Goal: Task Accomplishment & Management: Manage account settings

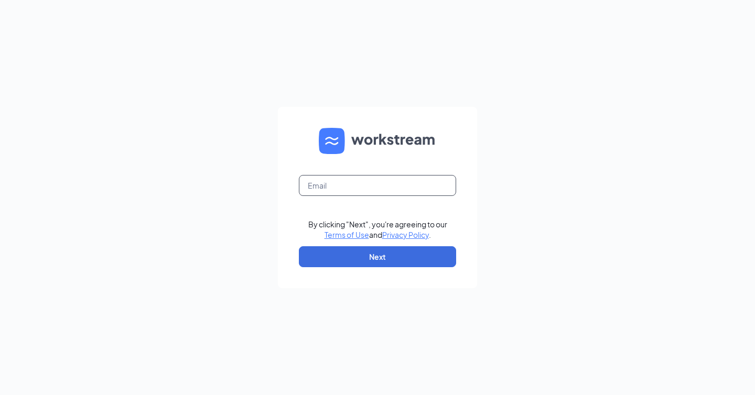
click at [352, 186] on input "text" at bounding box center [377, 185] width 157 height 21
type input "[EMAIL_ADDRESS][DOMAIN_NAME]"
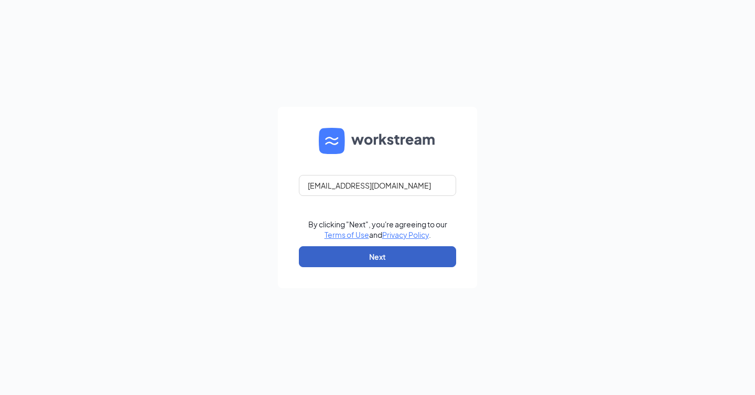
click at [351, 257] on button "Next" at bounding box center [377, 256] width 157 height 21
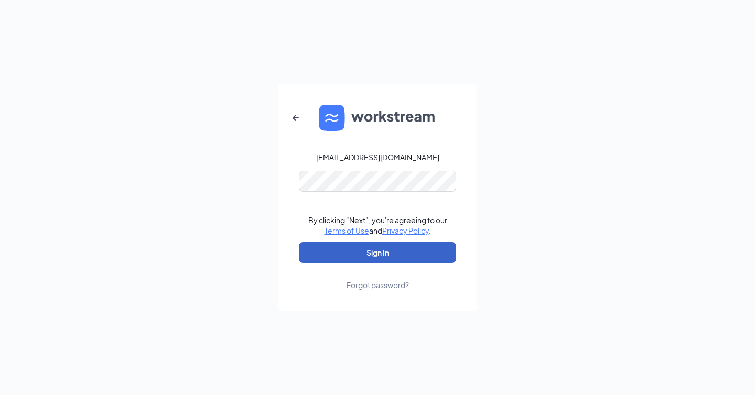
click at [336, 253] on button "Sign In" at bounding box center [377, 252] width 157 height 21
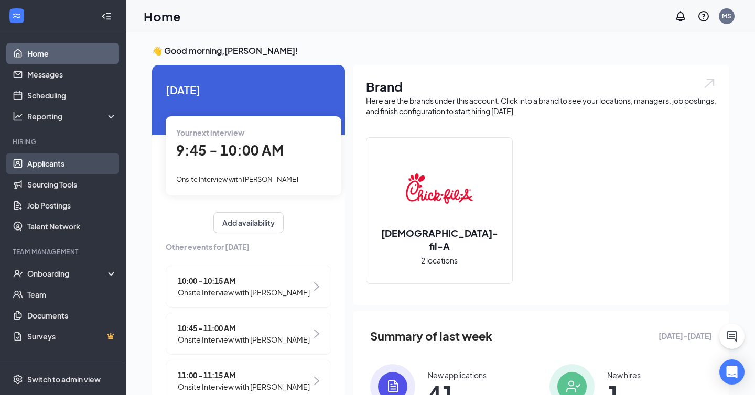
click at [75, 164] on link "Applicants" at bounding box center [72, 163] width 90 height 21
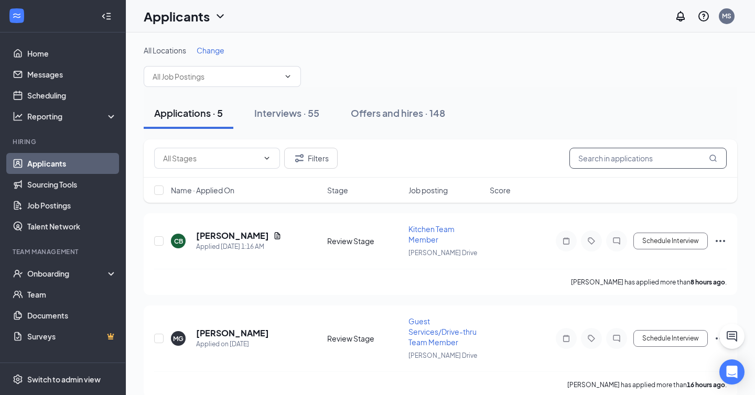
click at [636, 162] on input "text" at bounding box center [647, 158] width 157 height 21
type input "valerie"
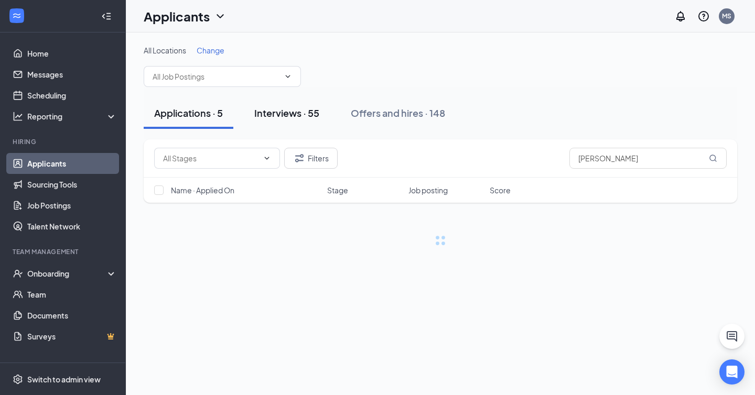
click at [297, 108] on div "Interviews · 55" at bounding box center [286, 112] width 65 height 13
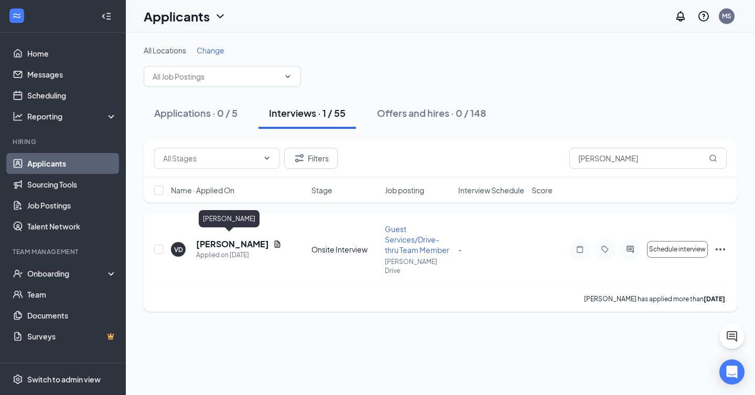
click at [237, 239] on h5 "Valerie Dyer" at bounding box center [232, 244] width 73 height 12
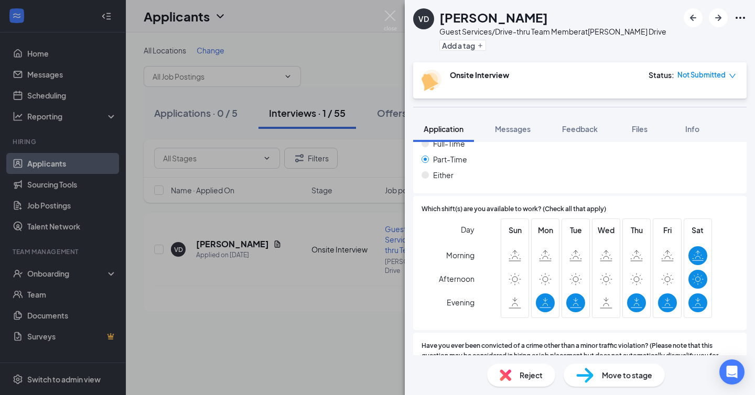
scroll to position [501, 0]
click at [387, 23] on img at bounding box center [390, 20] width 13 height 20
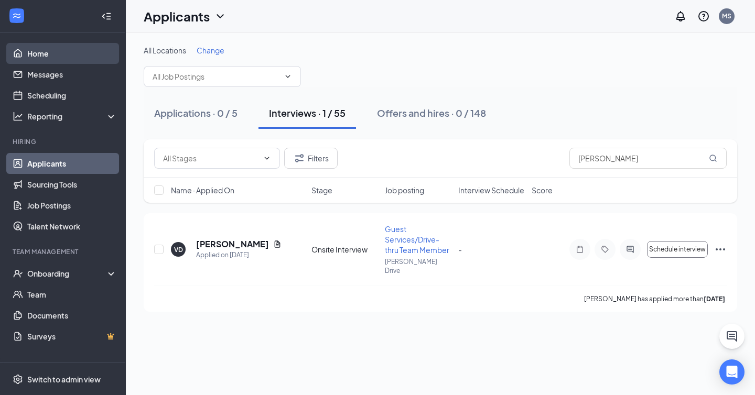
click at [59, 52] on link "Home" at bounding box center [72, 53] width 90 height 21
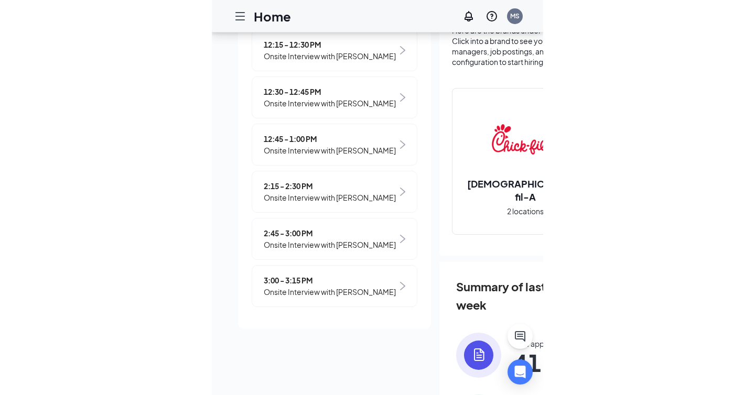
scroll to position [78, 0]
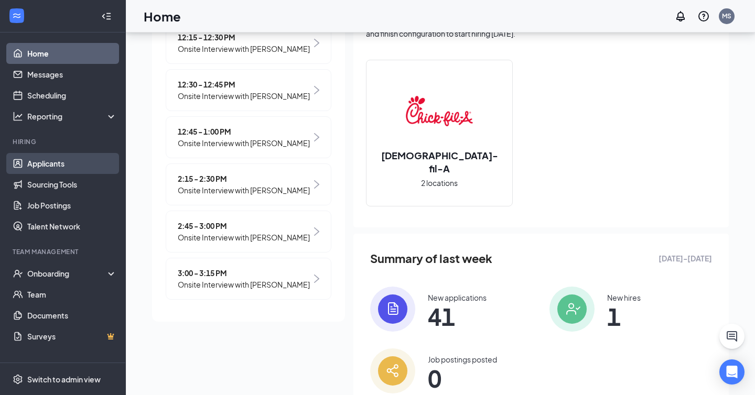
click at [59, 168] on link "Applicants" at bounding box center [72, 163] width 90 height 21
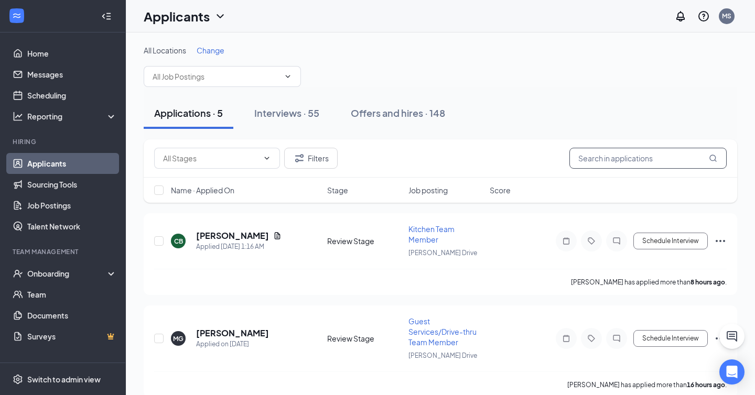
click at [617, 161] on input "text" at bounding box center [647, 158] width 157 height 21
type input "shivers"
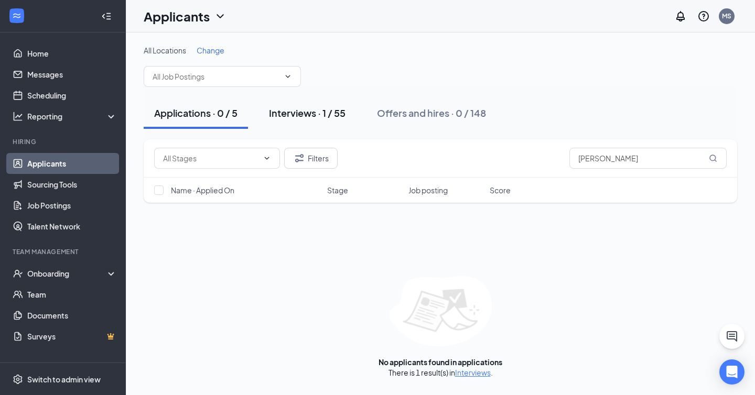
click at [303, 115] on div "Interviews · 1 / 55" at bounding box center [307, 112] width 77 height 13
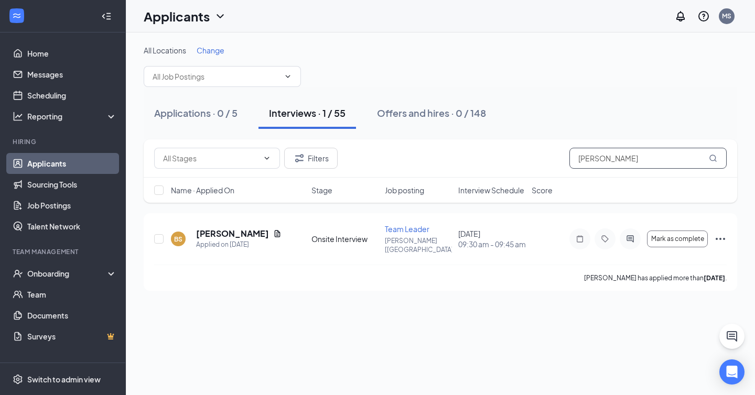
click at [593, 161] on input "shivers" at bounding box center [647, 158] width 157 height 21
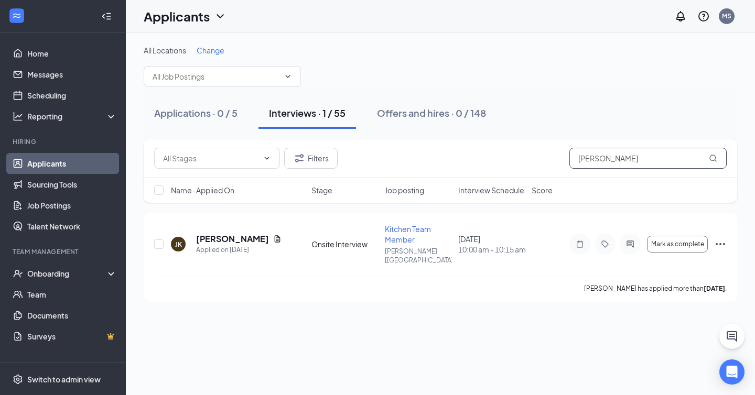
click at [586, 158] on input "jarvis" at bounding box center [647, 158] width 157 height 21
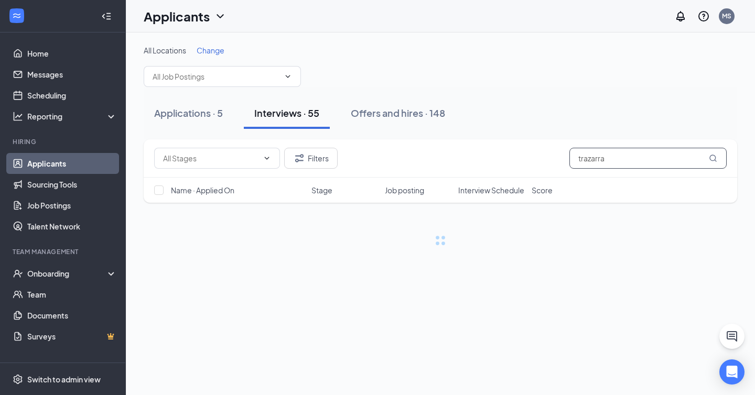
type input "trazarra"
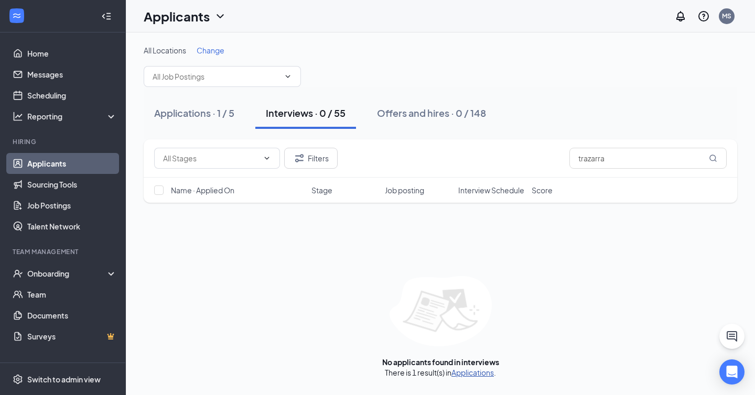
click at [470, 374] on link "Applications" at bounding box center [472, 372] width 42 height 9
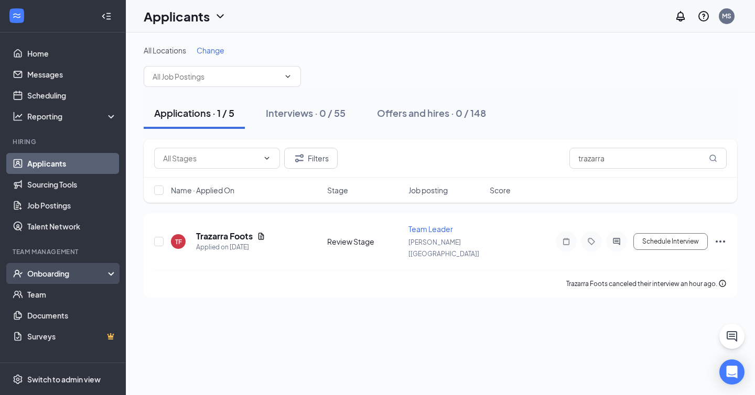
click at [65, 275] on div "Onboarding" at bounding box center [67, 273] width 81 height 10
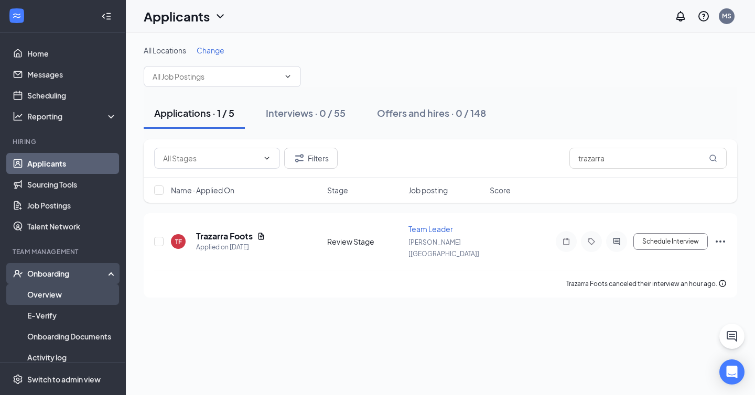
click at [61, 293] on link "Overview" at bounding box center [72, 294] width 90 height 21
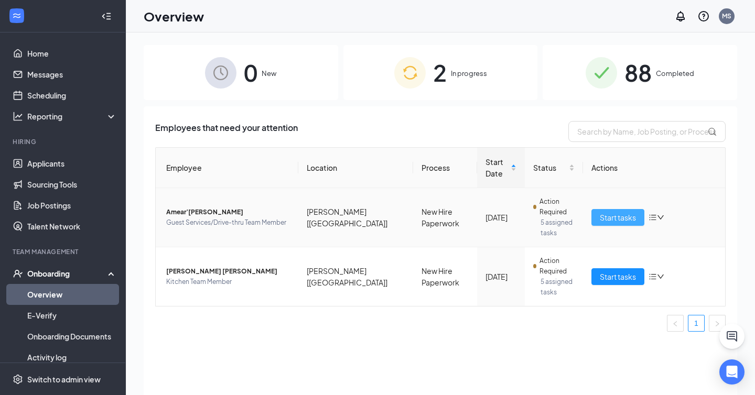
click at [628, 212] on span "Start tasks" at bounding box center [617, 218] width 36 height 12
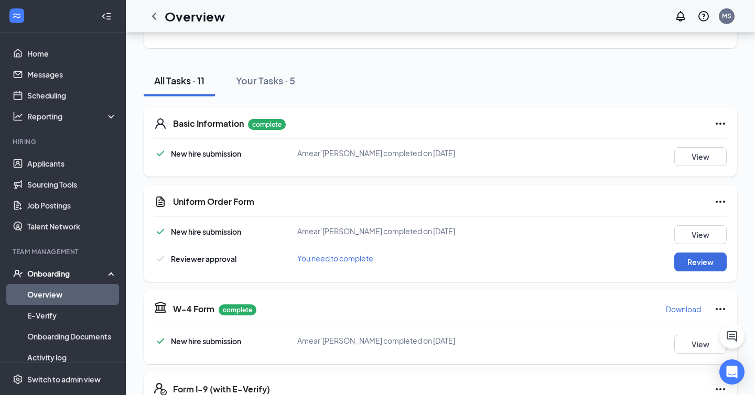
scroll to position [117, 0]
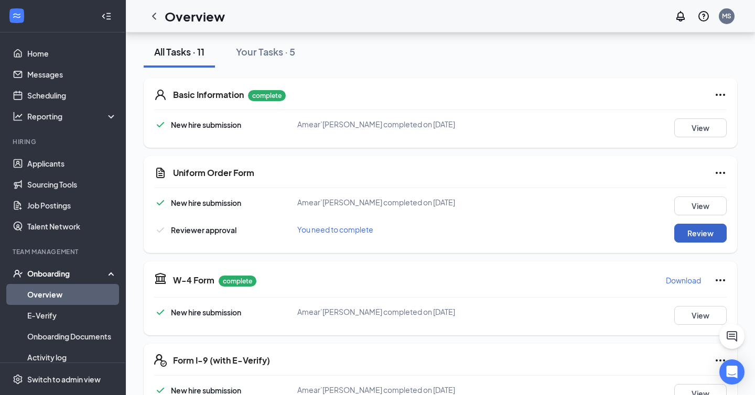
click at [694, 236] on button "Review" at bounding box center [700, 233] width 52 height 19
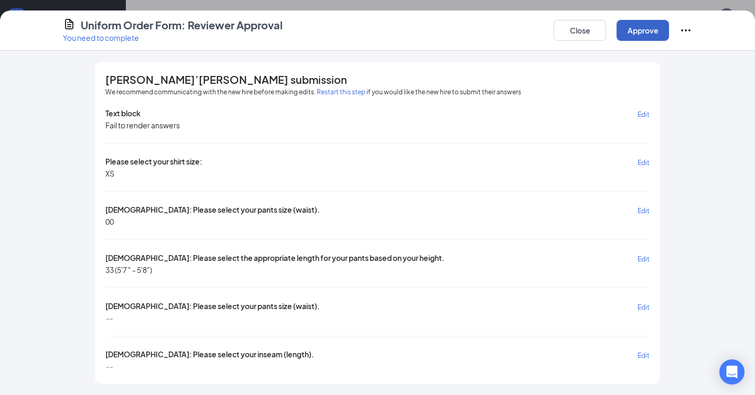
click at [639, 35] on button "Approve" at bounding box center [642, 30] width 52 height 21
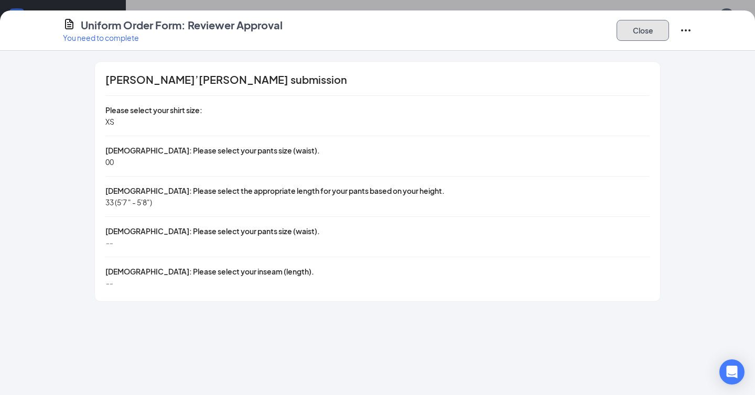
click at [643, 33] on button "Close" at bounding box center [642, 30] width 52 height 21
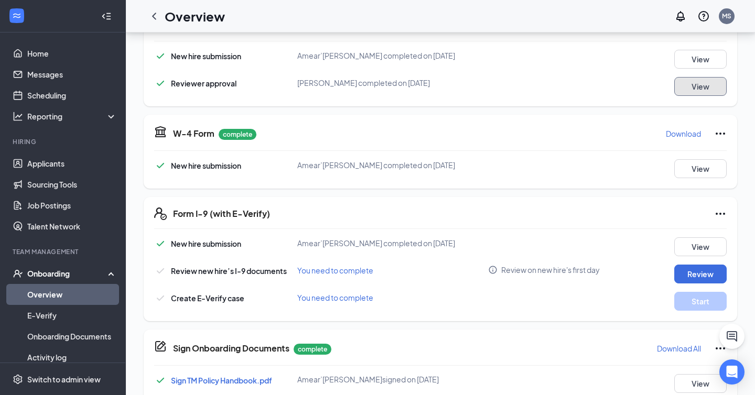
scroll to position [288, 0]
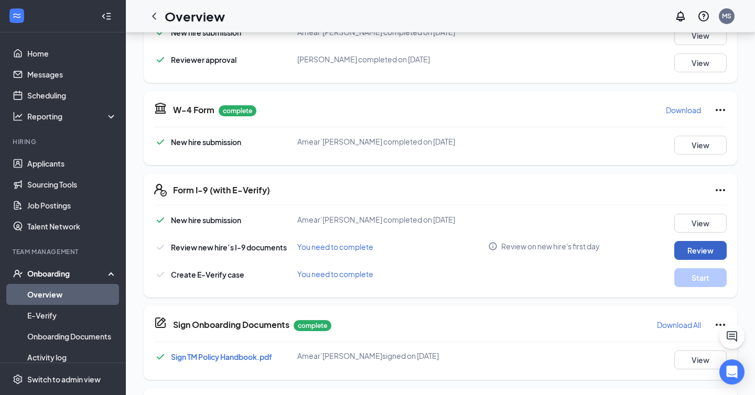
click at [706, 249] on button "Review" at bounding box center [700, 250] width 52 height 19
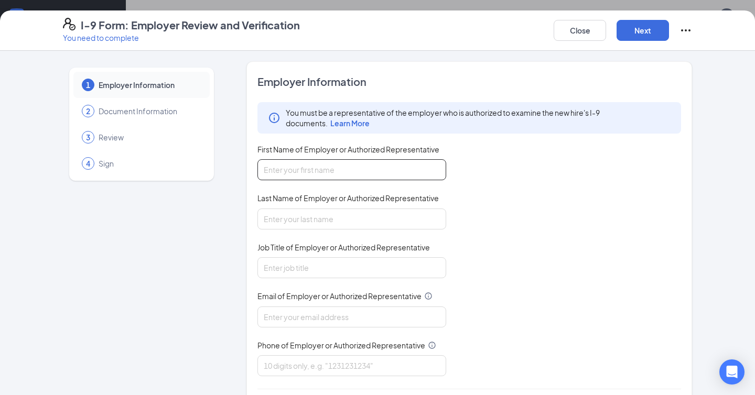
click at [314, 176] on input "First Name of Employer or Authorized Representative" at bounding box center [351, 169] width 189 height 21
type input "Macy"
click at [292, 215] on input "Last Name of Employer or Authorized Representative" at bounding box center [351, 219] width 189 height 21
type input "Storms"
click at [298, 259] on input "Job Title of Employer or Authorized Representative" at bounding box center [351, 267] width 189 height 21
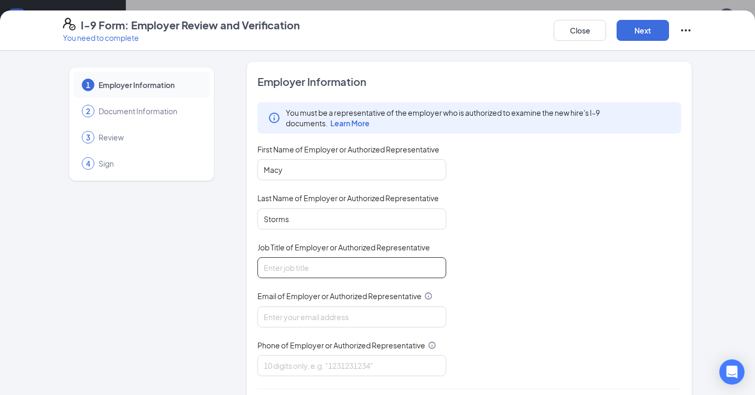
type input "Talent Director"
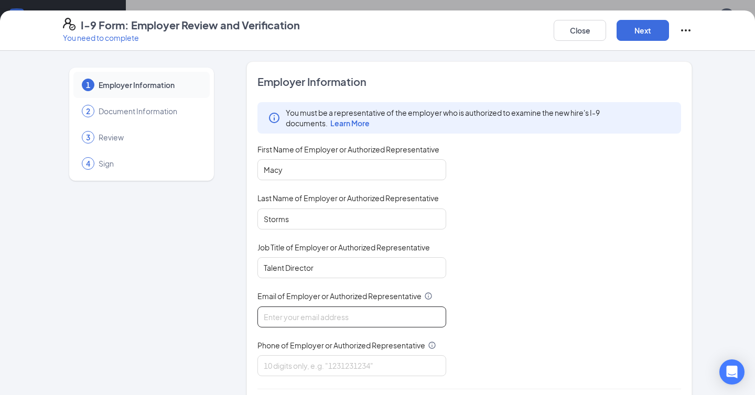
click at [296, 315] on input "Email of Employer or Authorized Representative" at bounding box center [351, 317] width 189 height 21
type input "macy@cfajackson.com"
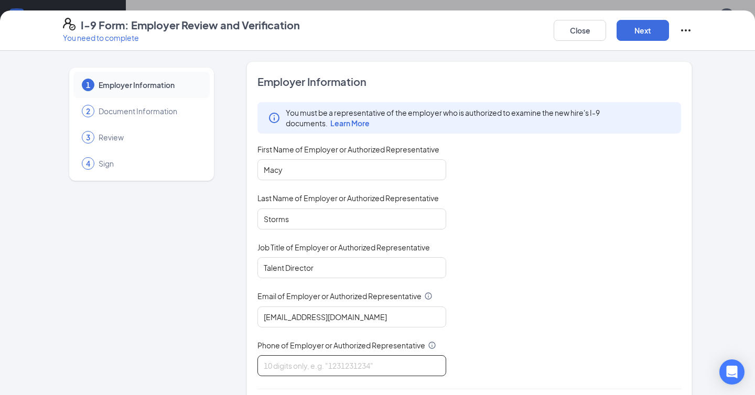
click at [291, 369] on input "Phone of Employer or Authorized Representative" at bounding box center [351, 365] width 189 height 21
type input "7316682919"
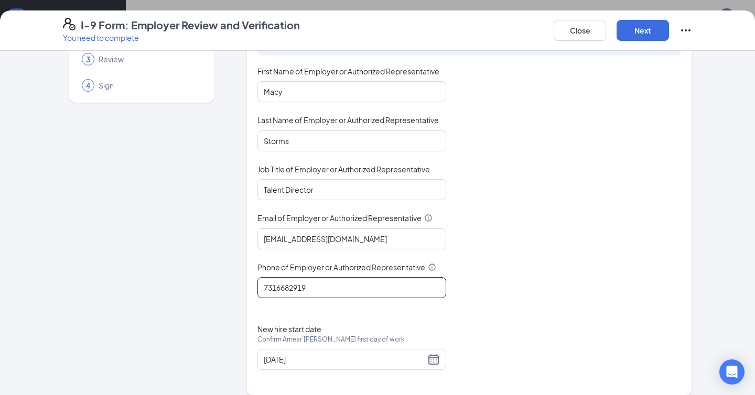
scroll to position [88, 0]
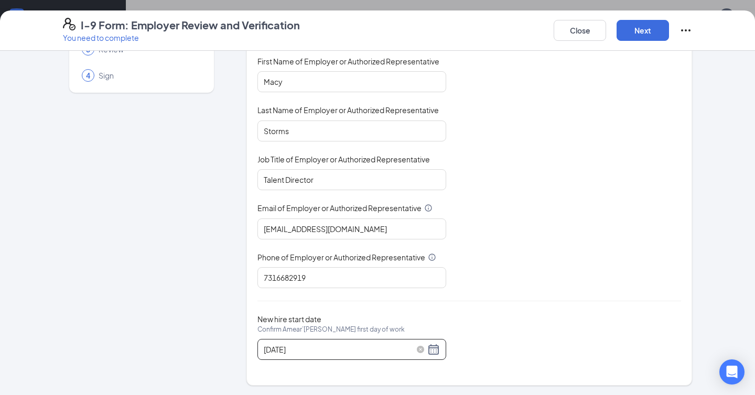
click at [436, 352] on div "09/15/2025" at bounding box center [352, 349] width 176 height 13
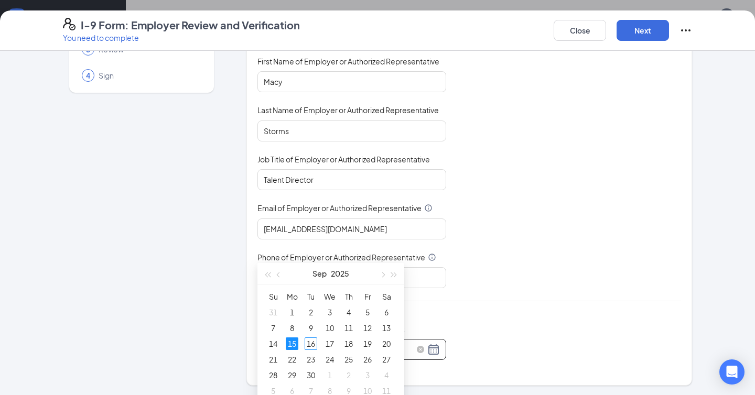
scroll to position [413, 0]
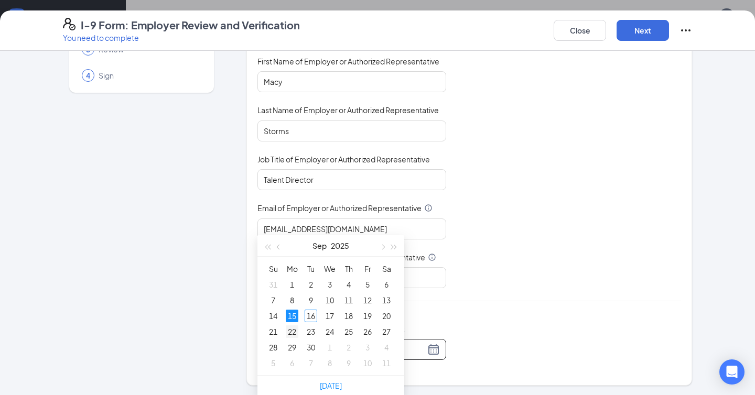
type input "09/22/2025"
click at [293, 329] on div "22" at bounding box center [292, 331] width 13 height 13
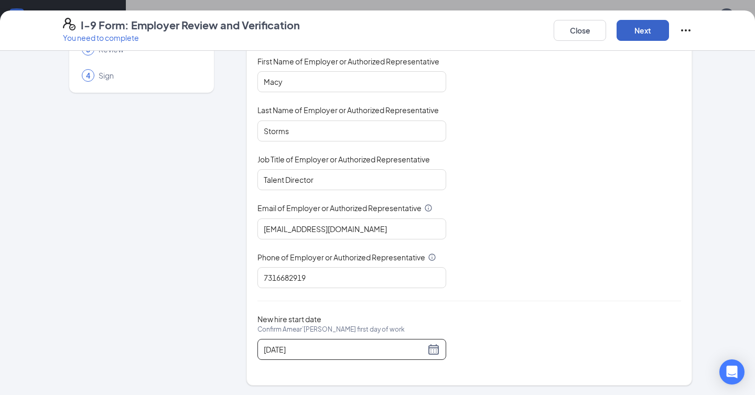
click at [645, 31] on button "Next" at bounding box center [642, 30] width 52 height 21
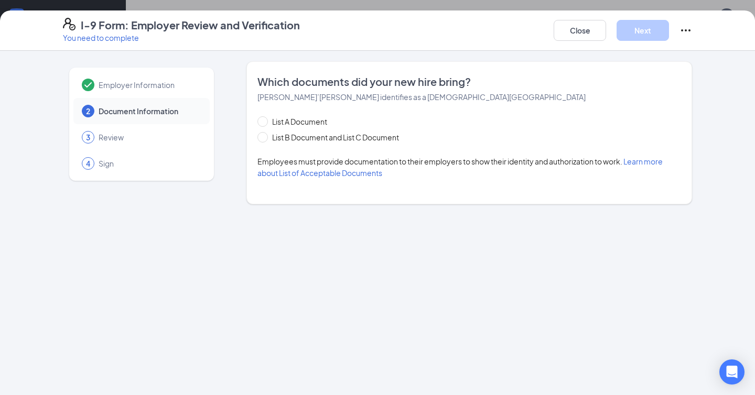
scroll to position [0, 0]
click at [326, 129] on div "List A Document List B Document and List C Document" at bounding box center [338, 129] width 162 height 27
click at [307, 134] on span "List B Document and List C Document" at bounding box center [335, 138] width 135 height 12
click at [265, 134] on input "List B Document and List C Document" at bounding box center [260, 135] width 7 height 7
radio input "true"
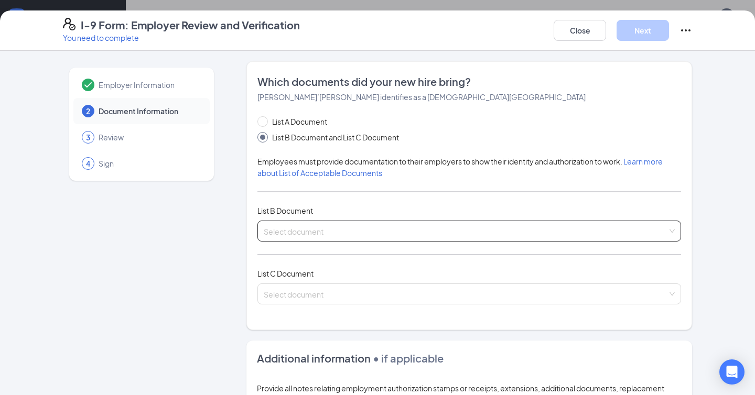
click at [293, 232] on input "search" at bounding box center [466, 229] width 404 height 16
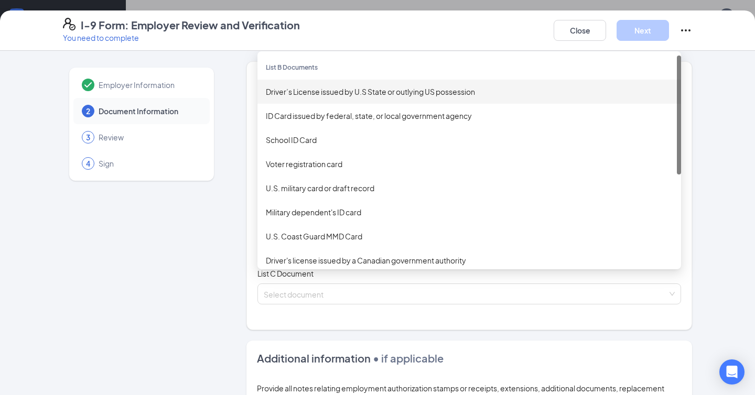
click at [322, 86] on div "Driver’s License issued by U.S State or outlying US possession" at bounding box center [469, 92] width 407 height 12
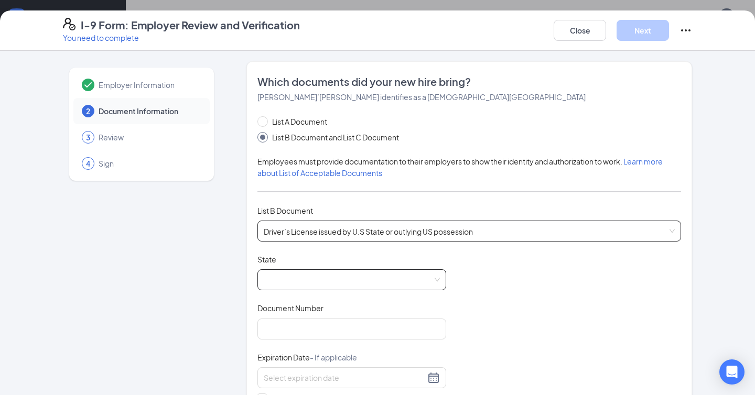
click at [293, 279] on span at bounding box center [352, 280] width 176 height 20
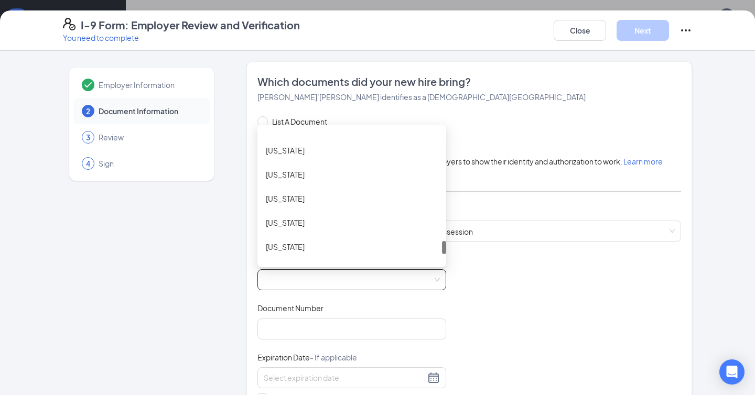
scroll to position [1107, 0]
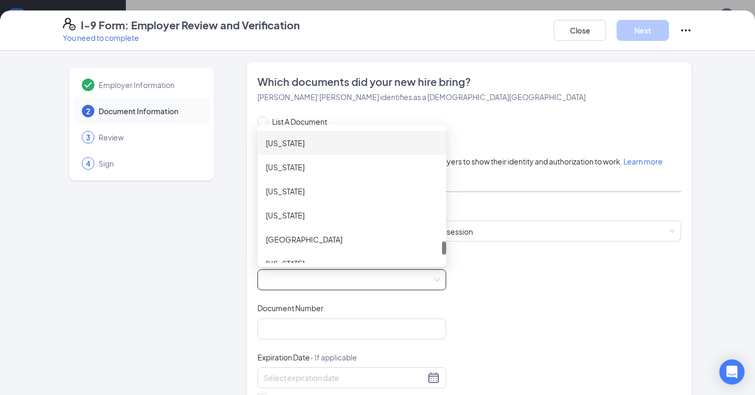
click at [320, 144] on div "Tennessee" at bounding box center [352, 143] width 172 height 12
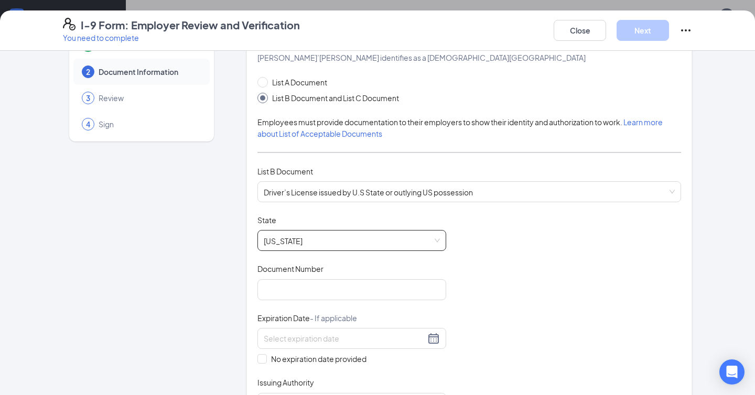
scroll to position [65, 0]
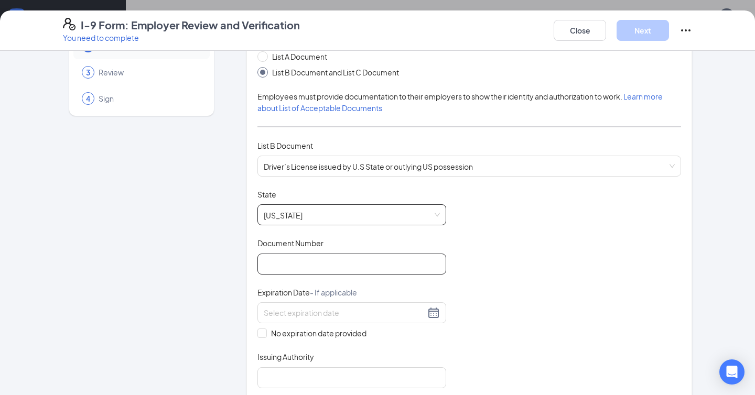
click at [286, 272] on input "Document Number" at bounding box center [351, 264] width 189 height 21
type input "157724398"
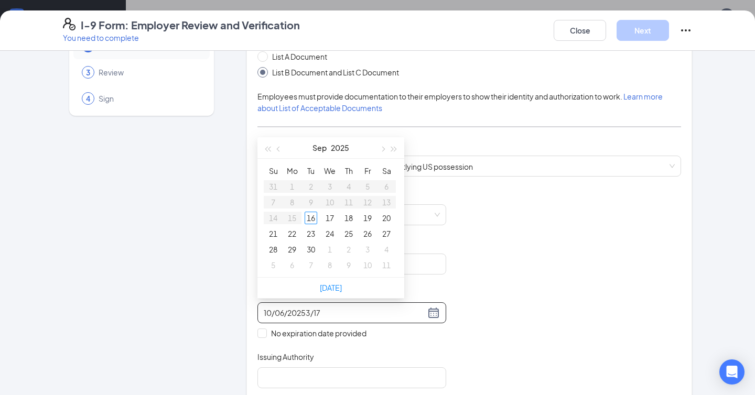
drag, startPoint x: 336, startPoint y: 312, endPoint x: 171, endPoint y: 312, distance: 165.1
click at [171, 312] on div "Employer Information 2 Document Information 3 Review 4 Sign Which documents did…" at bounding box center [377, 369] width 629 height 747
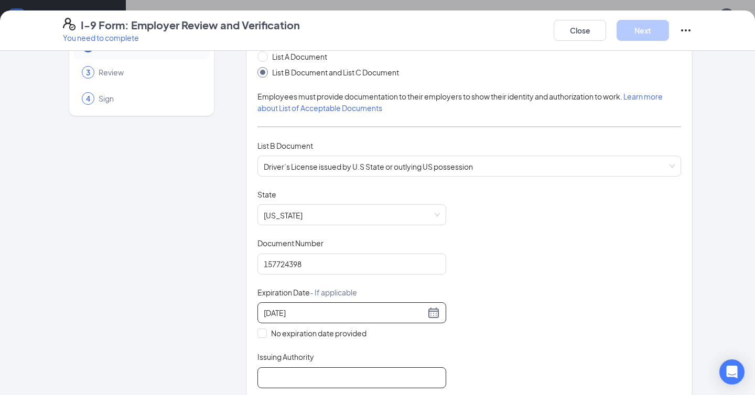
type input "03/17/2026"
click at [276, 375] on input "Issuing Authority" at bounding box center [351, 377] width 189 height 21
type input "State of TN"
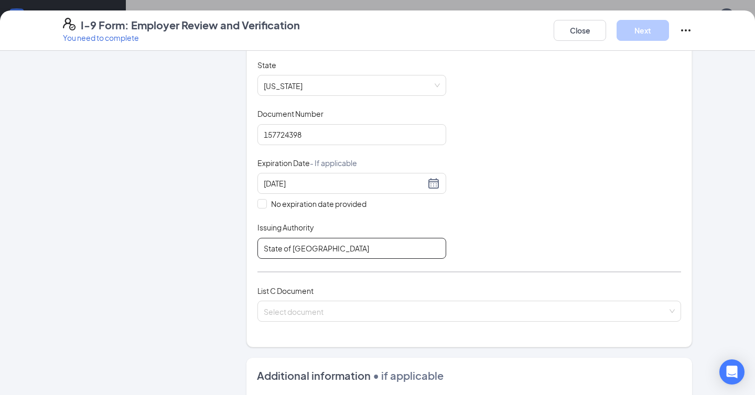
scroll to position [214, 0]
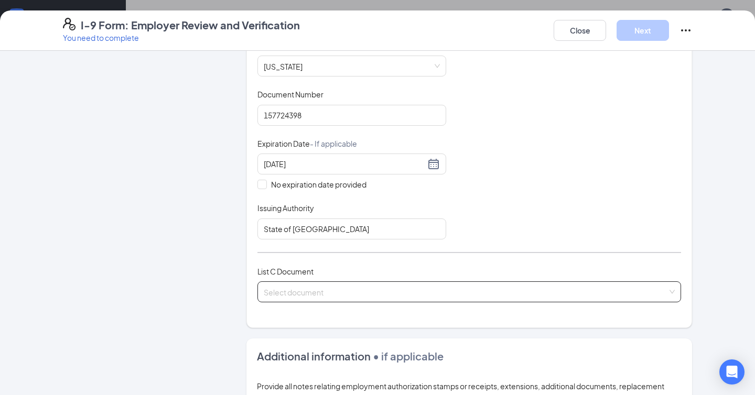
click at [312, 290] on input "search" at bounding box center [466, 290] width 404 height 16
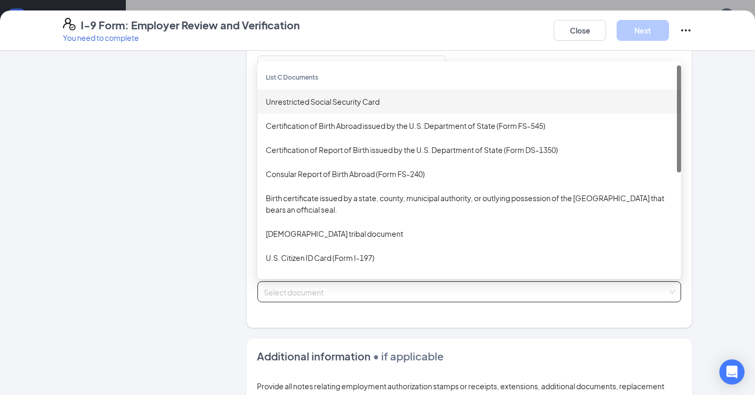
click at [339, 103] on div "Unrestricted Social Security Card" at bounding box center [469, 102] width 407 height 12
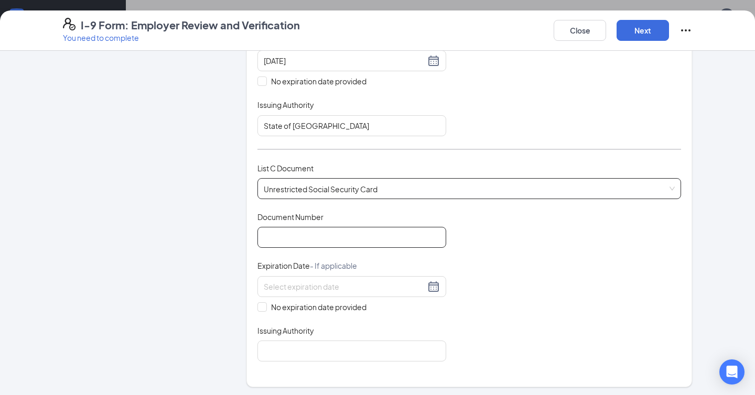
scroll to position [320, 0]
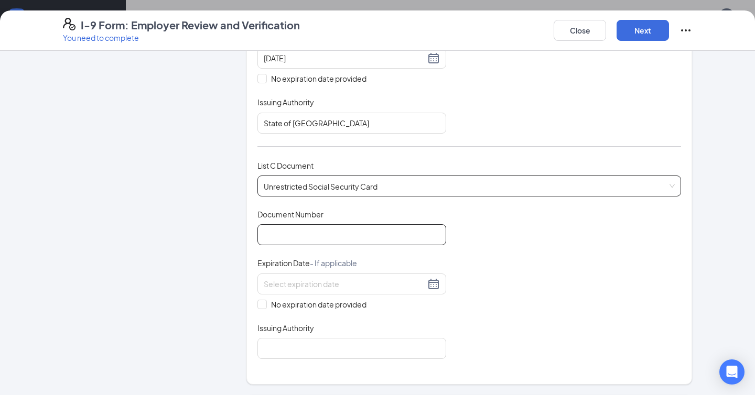
click at [309, 227] on input "Document Number" at bounding box center [351, 234] width 189 height 21
type input "762093671"
click at [263, 302] on input "No expiration date provided" at bounding box center [260, 303] width 7 height 7
checkbox input "true"
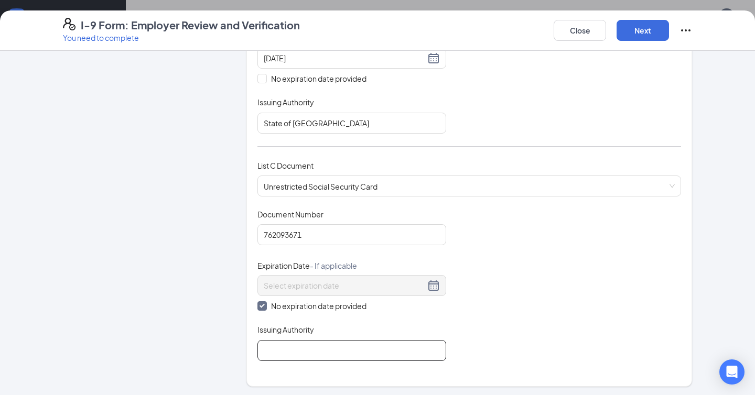
click at [279, 347] on input "Issuing Authority" at bounding box center [351, 350] width 189 height 21
type input "Social Security Administration"
click at [636, 33] on button "Next" at bounding box center [642, 30] width 52 height 21
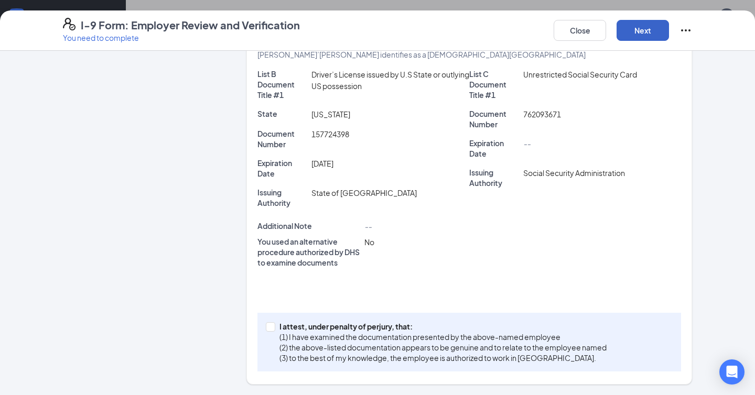
scroll to position [257, 0]
click at [276, 327] on span "I attest, under penalty of perjury, that: (1) I have examined the documentation…" at bounding box center [442, 343] width 335 height 42
click at [273, 327] on input "I attest, under penalty of perjury, that: (1) I have examined the documentation…" at bounding box center [269, 326] width 7 height 7
checkbox input "true"
click at [641, 31] on button "Next" at bounding box center [642, 30] width 52 height 21
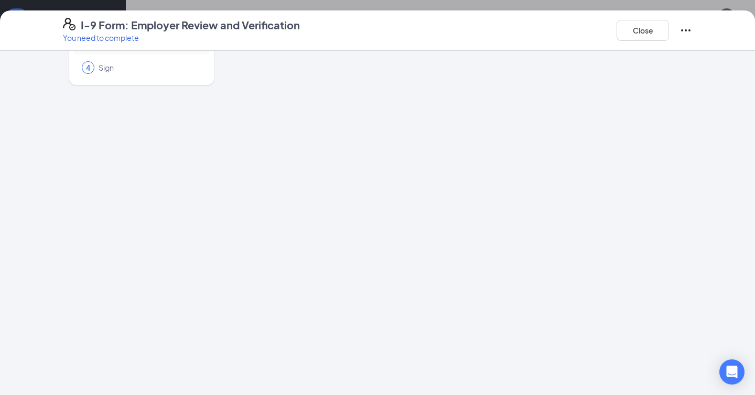
scroll to position [0, 0]
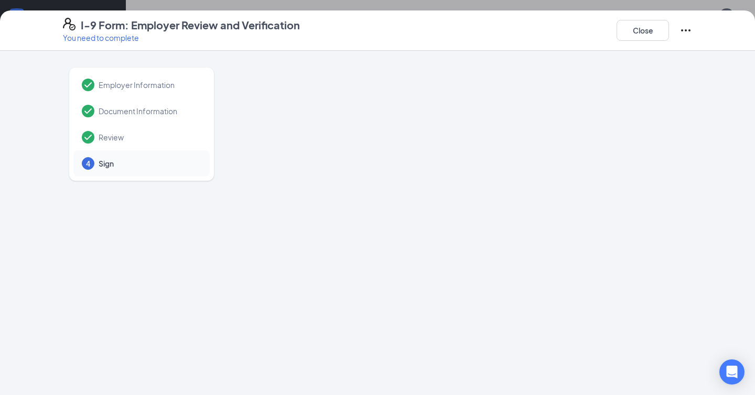
click at [691, 96] on div at bounding box center [468, 270] width 445 height 419
click at [634, 35] on button "Close" at bounding box center [642, 30] width 52 height 21
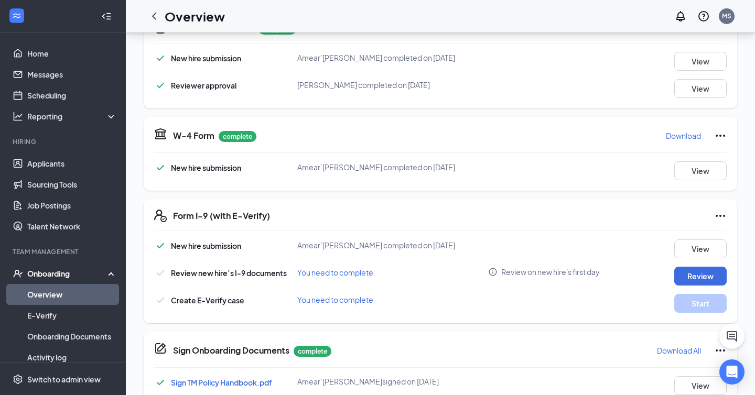
scroll to position [267, 0]
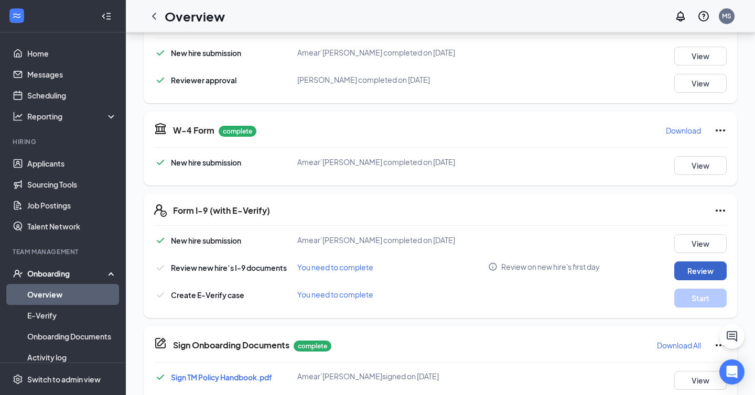
click at [680, 268] on button "Review" at bounding box center [700, 270] width 52 height 19
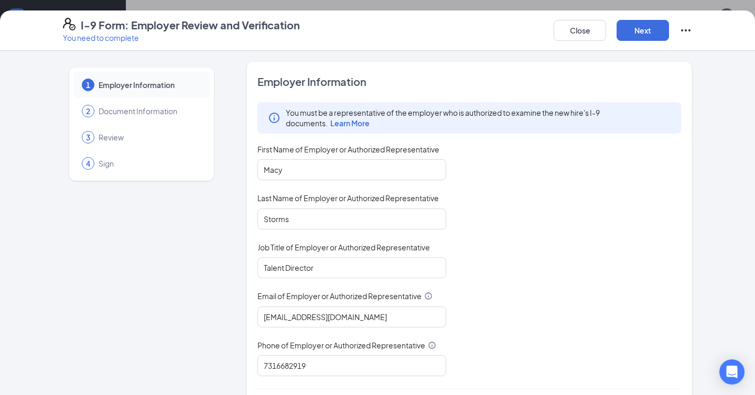
scroll to position [88, 0]
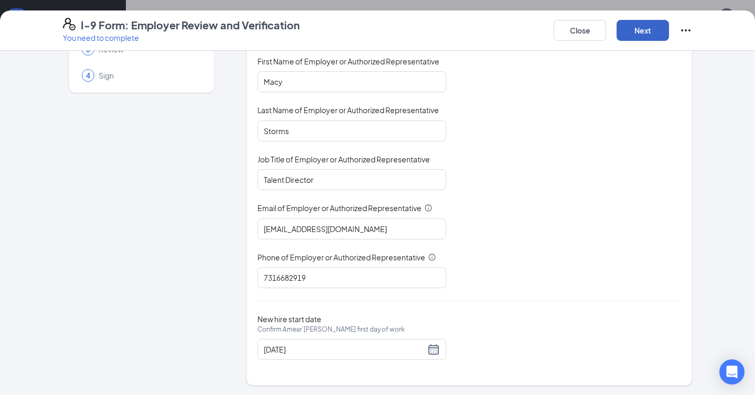
click at [642, 32] on button "Next" at bounding box center [642, 30] width 52 height 21
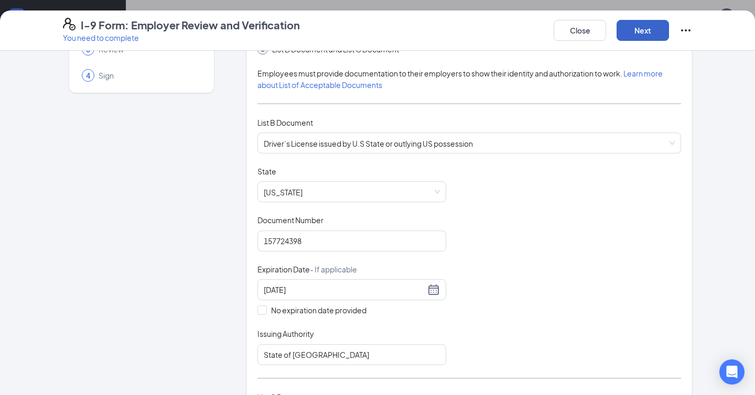
click at [645, 31] on button "Next" at bounding box center [642, 30] width 52 height 21
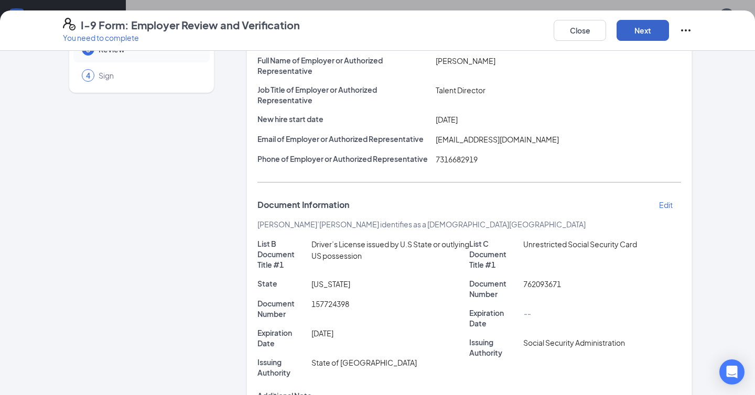
click at [653, 29] on button "Next" at bounding box center [642, 30] width 52 height 21
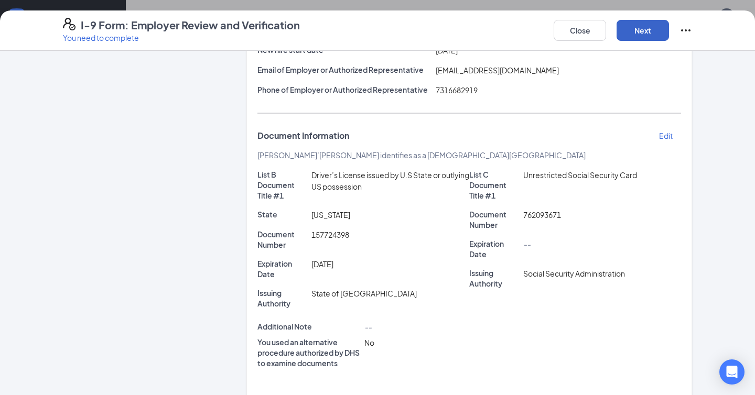
scroll to position [273, 0]
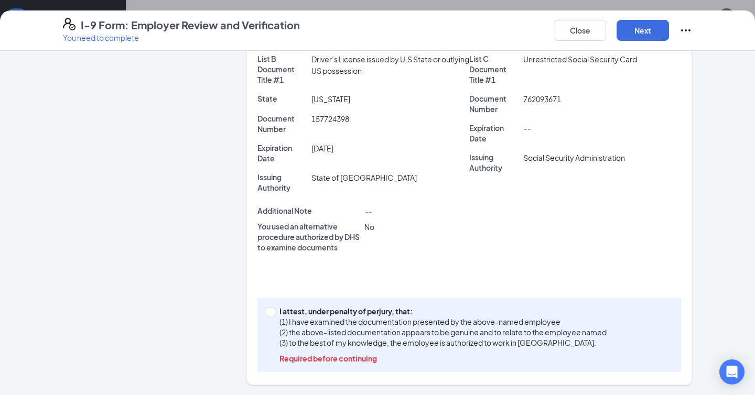
drag, startPoint x: 273, startPoint y: 308, endPoint x: 280, endPoint y: 301, distance: 9.6
click at [273, 308] on span at bounding box center [270, 311] width 9 height 9
click at [273, 308] on input "I attest, under penalty of perjury, that: (1) I have examined the documentation…" at bounding box center [269, 310] width 7 height 7
checkbox input "true"
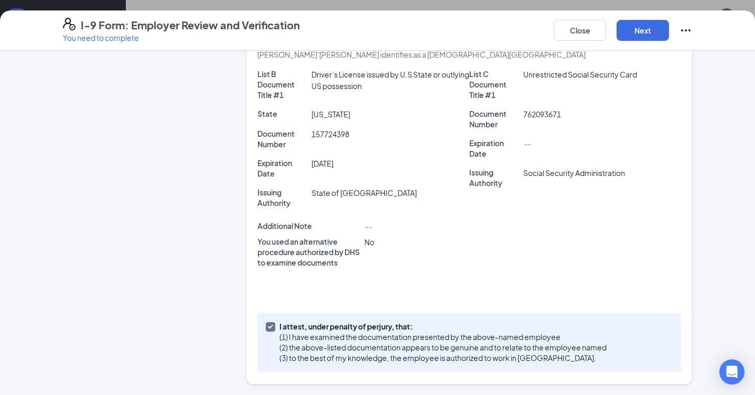
scroll to position [257, 0]
click at [629, 33] on button "Next" at bounding box center [642, 30] width 52 height 21
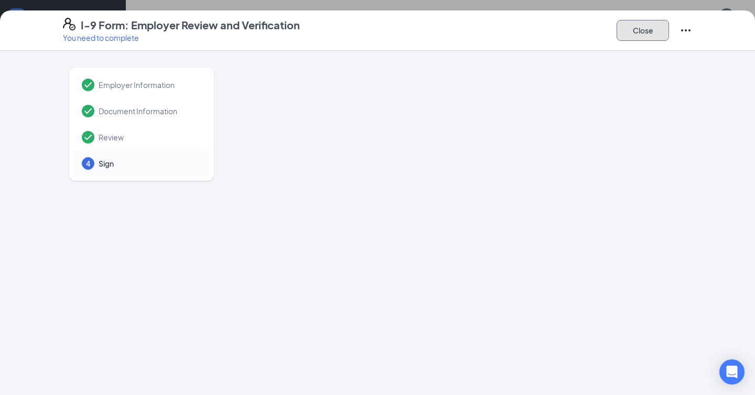
click at [642, 35] on button "Close" at bounding box center [642, 30] width 52 height 21
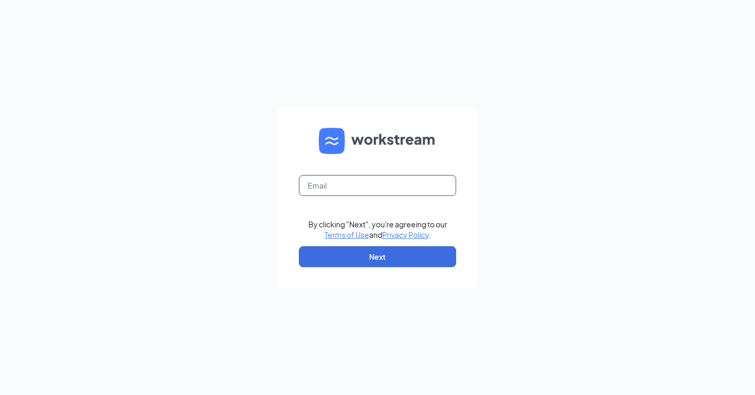
click at [335, 184] on input "text" at bounding box center [377, 185] width 157 height 21
type input "[EMAIL_ADDRESS][DOMAIN_NAME]"
click at [335, 243] on form "[EMAIL_ADDRESS][DOMAIN_NAME] By clicking "Next", you're agreeing to our Terms o…" at bounding box center [377, 197] width 199 height 181
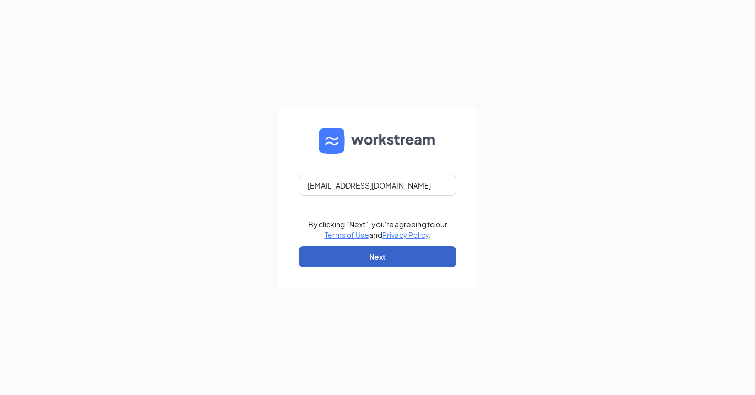
click at [328, 257] on button "Next" at bounding box center [377, 256] width 157 height 21
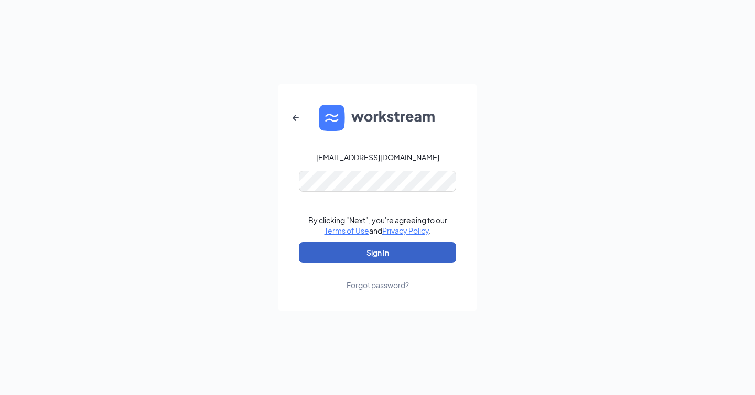
click at [348, 249] on button "Sign In" at bounding box center [377, 252] width 157 height 21
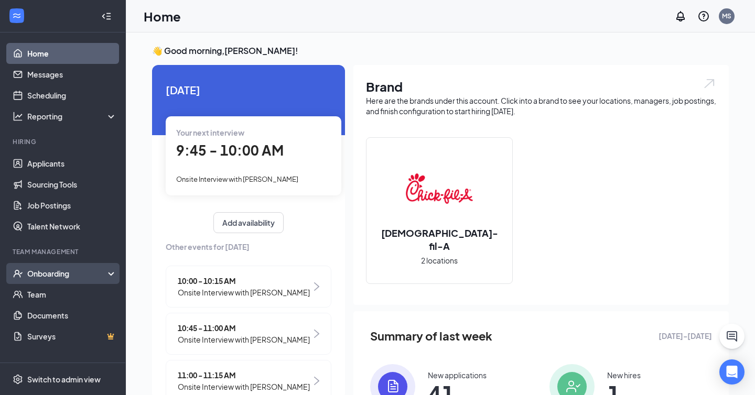
click at [70, 278] on div "Onboarding" at bounding box center [67, 273] width 81 height 10
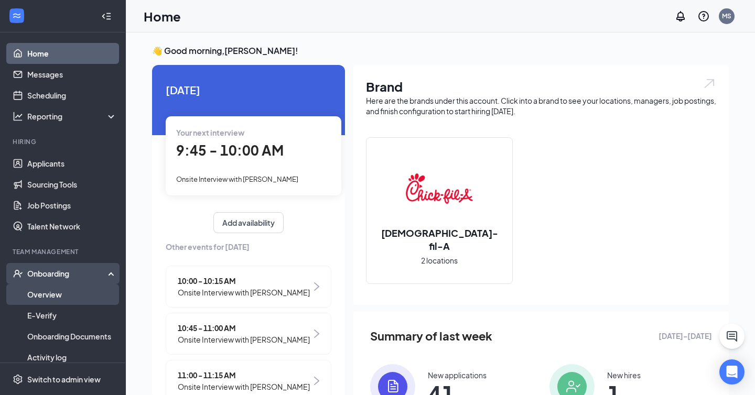
click at [68, 290] on link "Overview" at bounding box center [72, 294] width 90 height 21
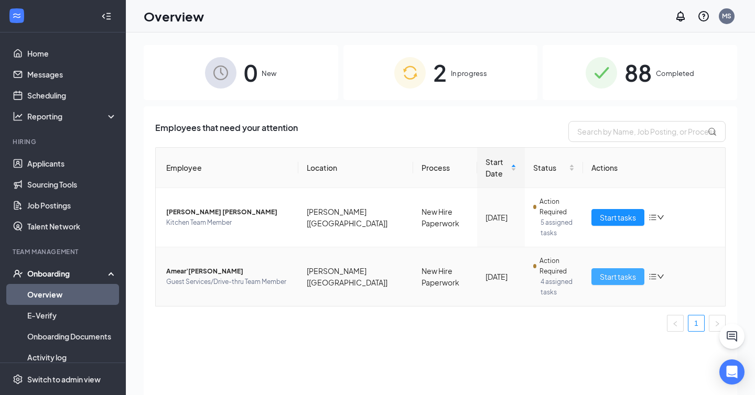
click at [620, 271] on span "Start tasks" at bounding box center [617, 277] width 36 height 12
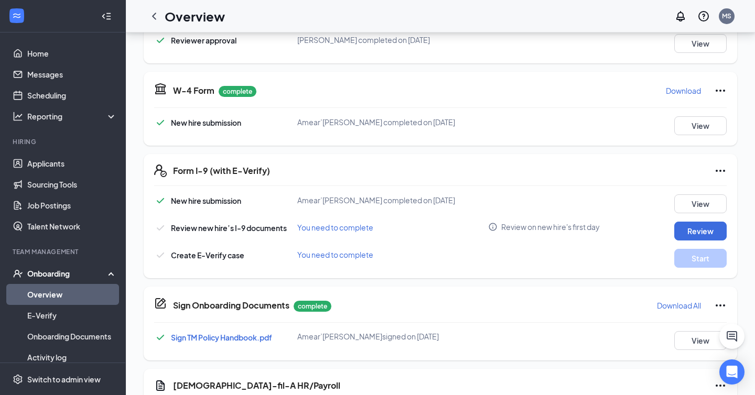
scroll to position [312, 0]
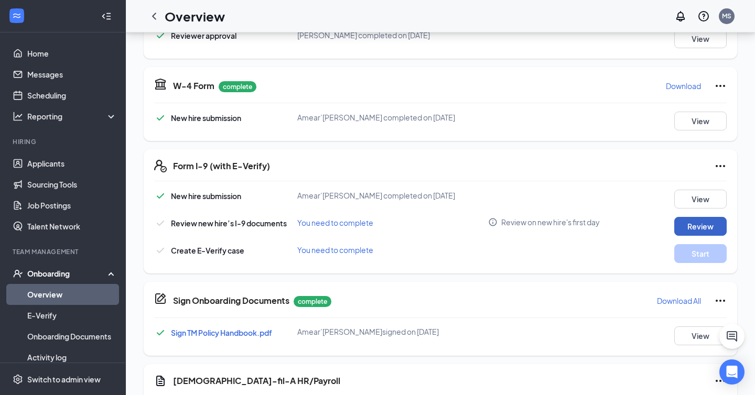
click at [699, 227] on button "Review" at bounding box center [700, 226] width 52 height 19
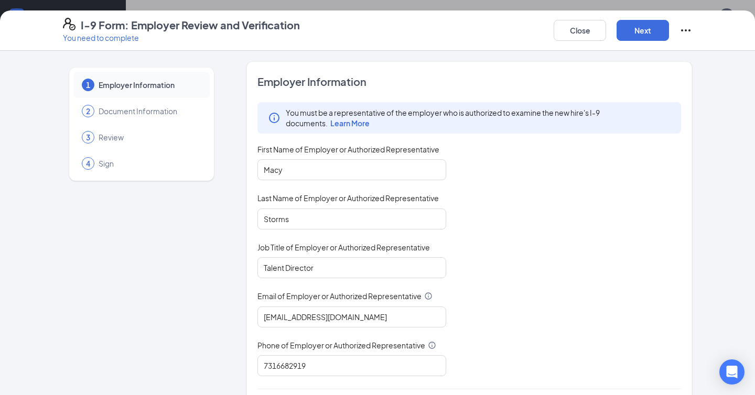
click at [639, 41] on div "Close Next" at bounding box center [622, 30] width 138 height 25
click at [637, 33] on button "Next" at bounding box center [642, 30] width 52 height 21
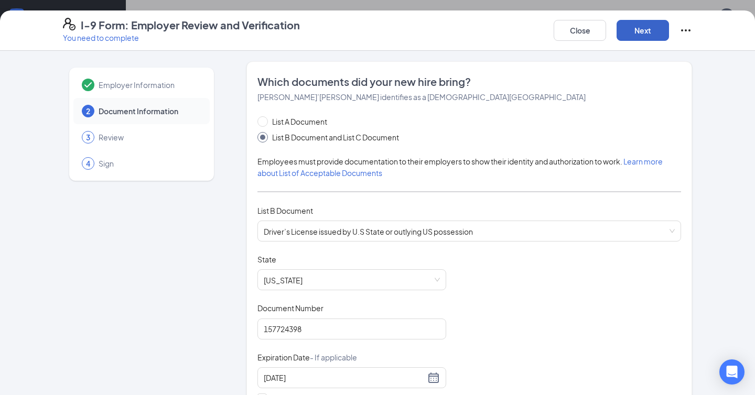
click at [637, 33] on button "Next" at bounding box center [642, 30] width 52 height 21
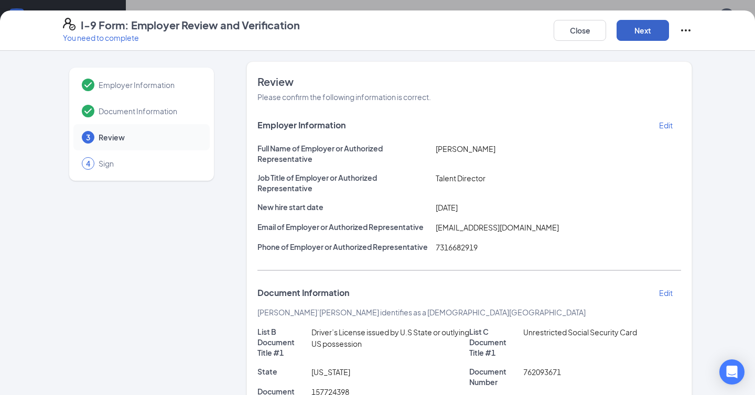
scroll to position [257, 0]
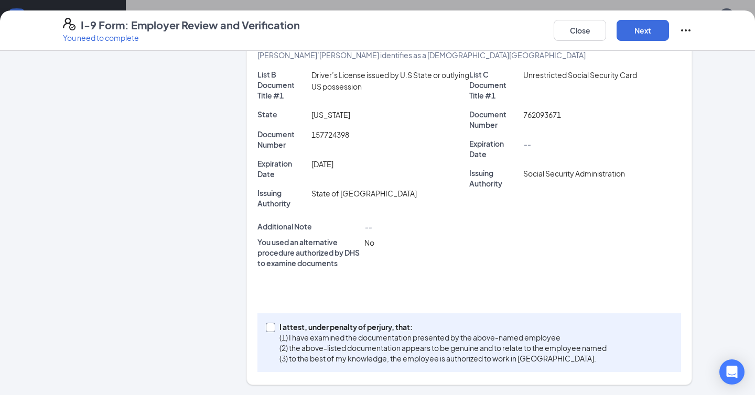
click at [271, 329] on input "I attest, under penalty of perjury, that: (1) I have examined the documentation…" at bounding box center [269, 326] width 7 height 7
checkbox input "true"
click at [644, 29] on button "Next" at bounding box center [642, 30] width 52 height 21
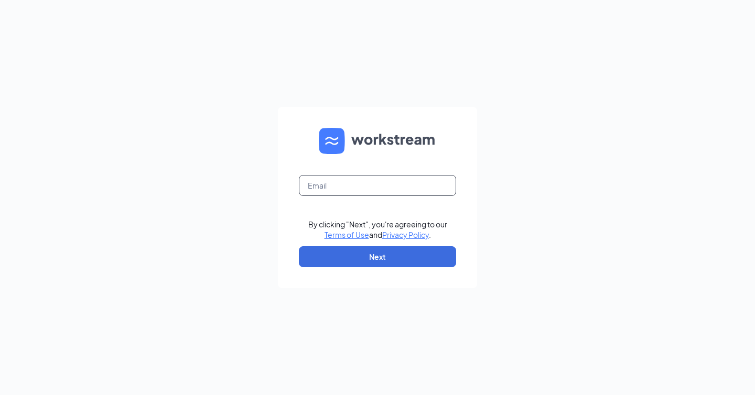
click at [351, 186] on input "text" at bounding box center [377, 185] width 157 height 21
type input "[EMAIL_ADDRESS][DOMAIN_NAME]"
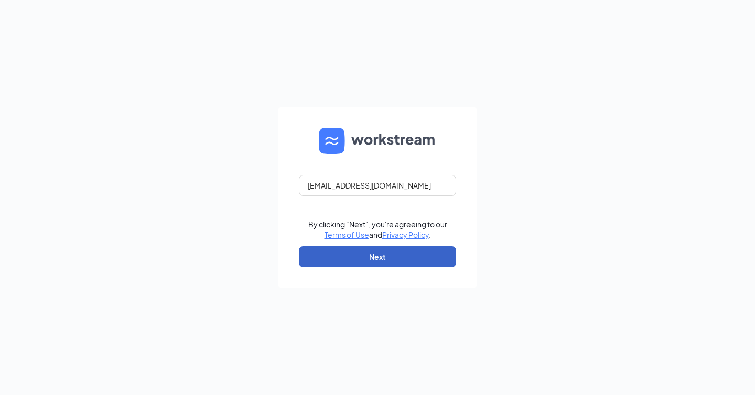
click at [324, 252] on button "Next" at bounding box center [377, 256] width 157 height 21
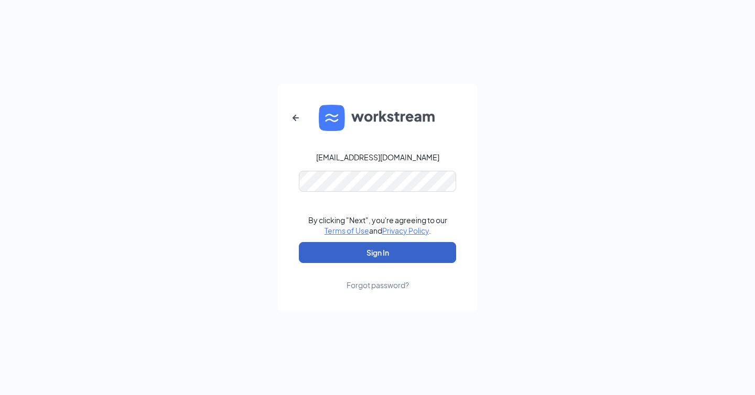
click at [356, 257] on button "Sign In" at bounding box center [377, 252] width 157 height 21
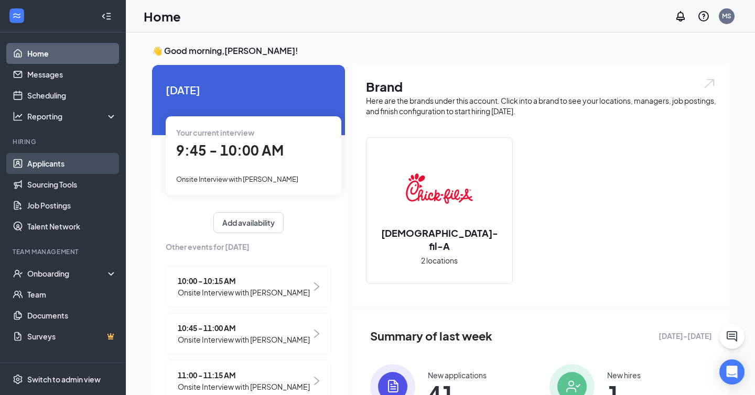
click at [90, 154] on link "Applicants" at bounding box center [72, 163] width 90 height 21
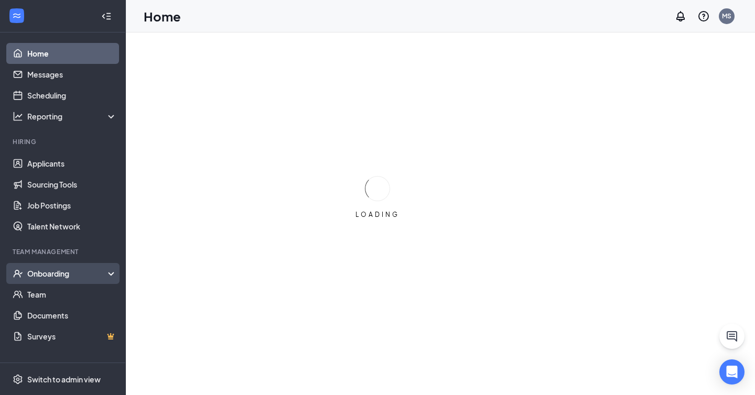
click at [61, 280] on div "Onboarding" at bounding box center [63, 273] width 126 height 21
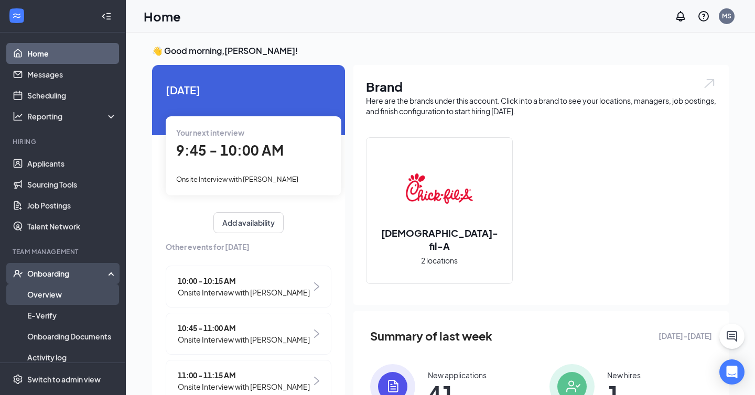
click at [69, 293] on link "Overview" at bounding box center [72, 294] width 90 height 21
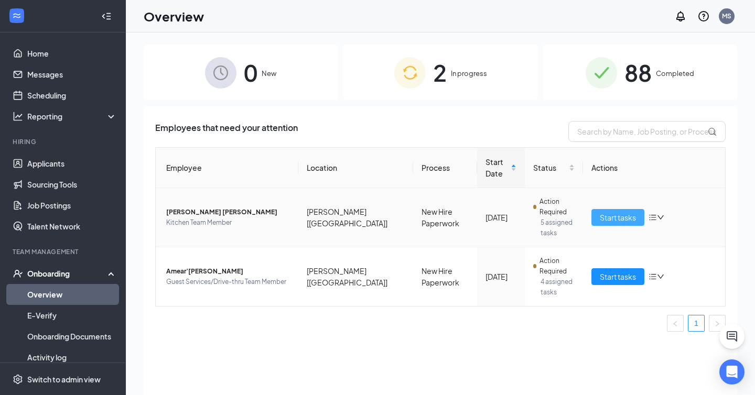
click at [608, 212] on span "Start tasks" at bounding box center [617, 218] width 36 height 12
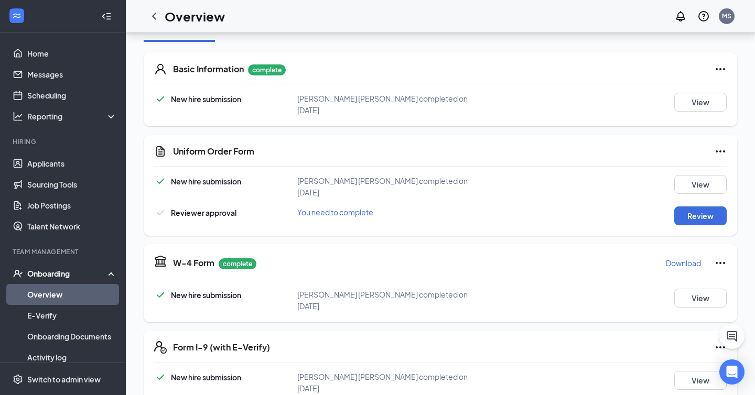
scroll to position [150, 0]
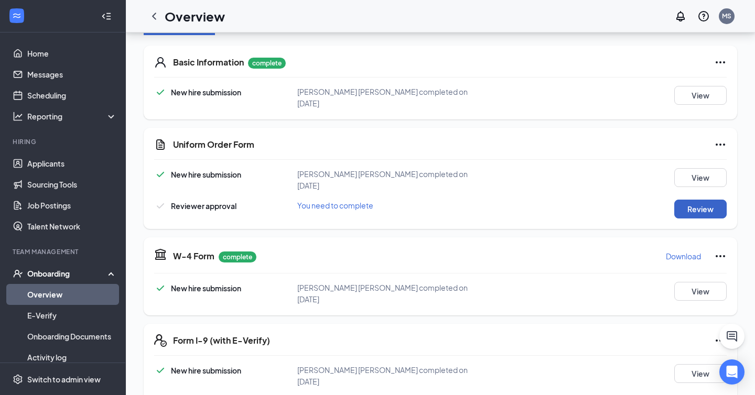
click at [690, 203] on button "Review" at bounding box center [700, 209] width 52 height 19
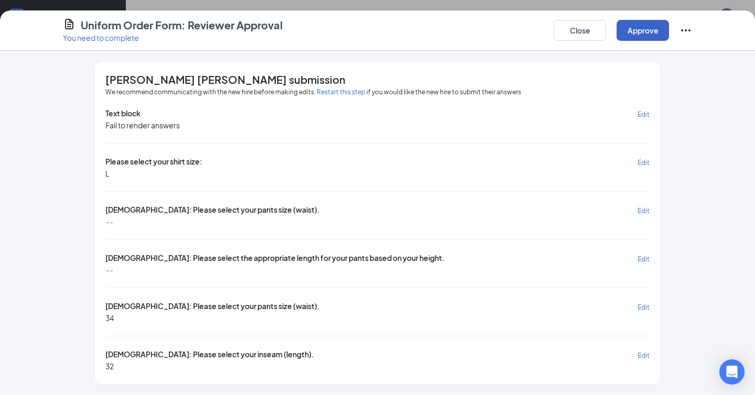
click at [659, 37] on button "Approve" at bounding box center [642, 30] width 52 height 21
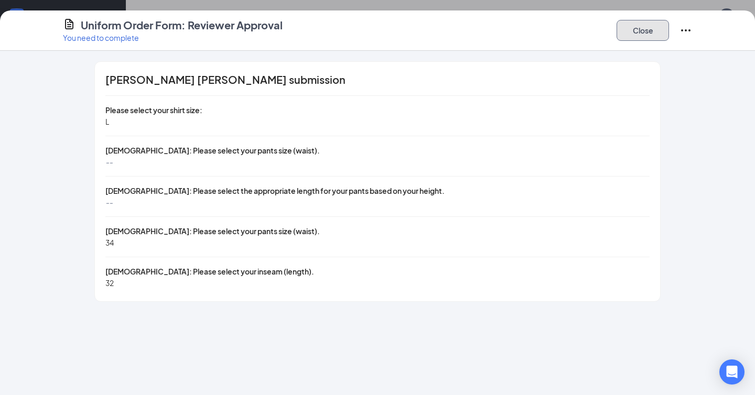
click at [651, 36] on button "Close" at bounding box center [642, 30] width 52 height 21
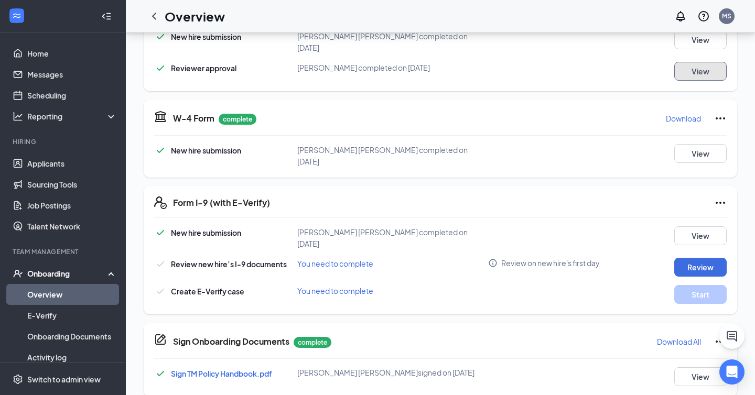
scroll to position [289, 0]
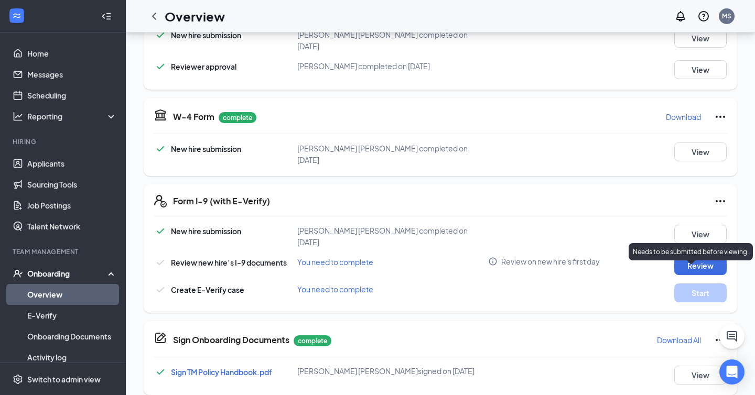
click at [693, 252] on p "Needs to be submitted before viewing." at bounding box center [690, 251] width 116 height 9
click at [690, 256] on button "Review" at bounding box center [700, 265] width 52 height 19
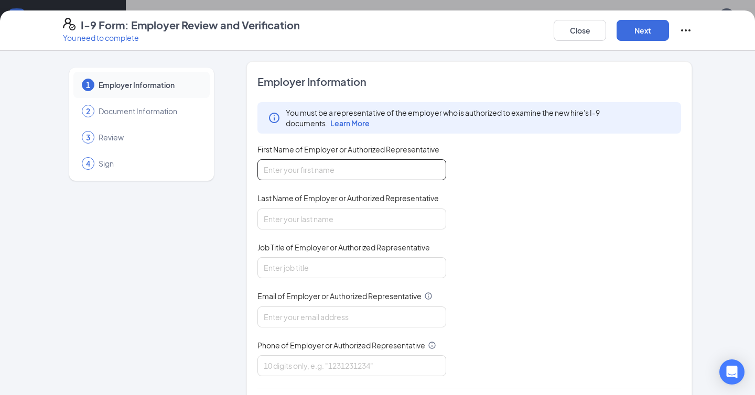
click at [345, 166] on input "First Name of Employer or Authorized Representative" at bounding box center [351, 169] width 189 height 21
type input "Macy"
click at [302, 223] on input "Last Name of Employer or Authorized Representative" at bounding box center [351, 219] width 189 height 21
type input "Storms"
click at [300, 273] on input "Job Title of Employer or Authorized Representative" at bounding box center [351, 267] width 189 height 21
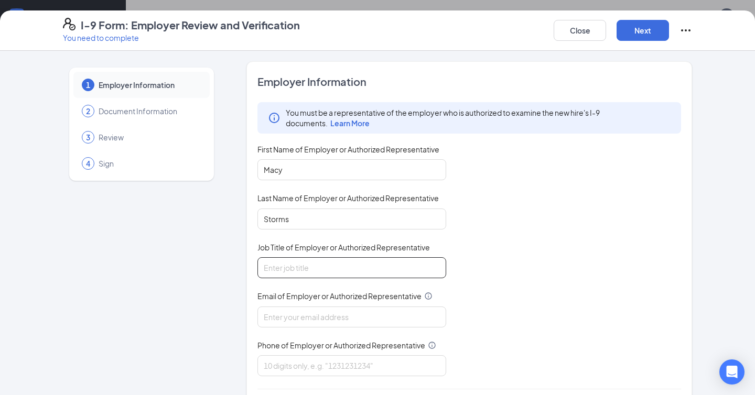
type input "Talent Director"
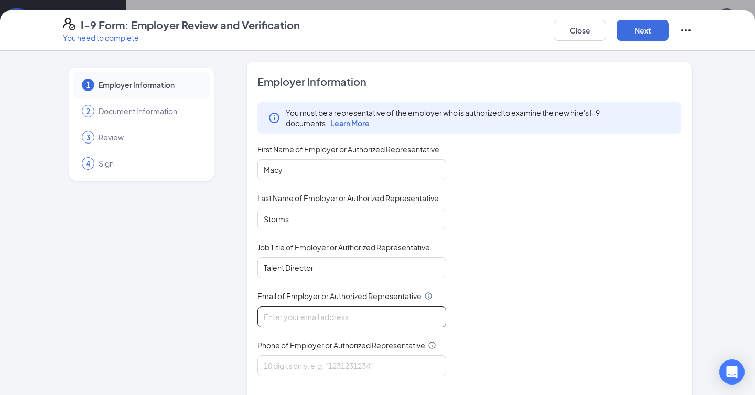
click at [299, 314] on input "Email of Employer or Authorized Representative" at bounding box center [351, 317] width 189 height 21
type input "[EMAIL_ADDRESS][DOMAIN_NAME]"
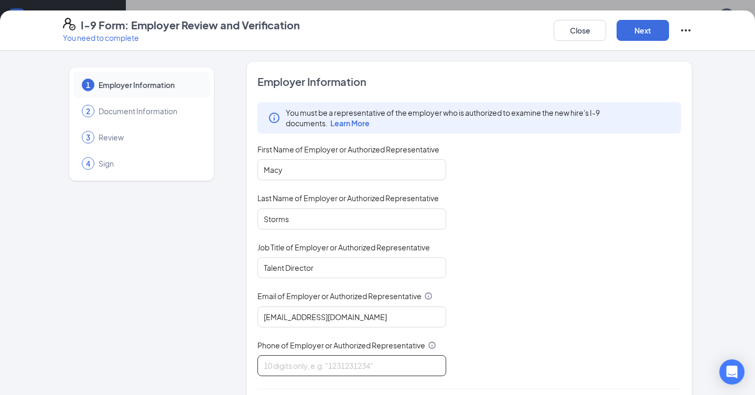
click at [312, 364] on input "Phone of Employer or Authorized Representative" at bounding box center [351, 365] width 189 height 21
type input "7316682919"
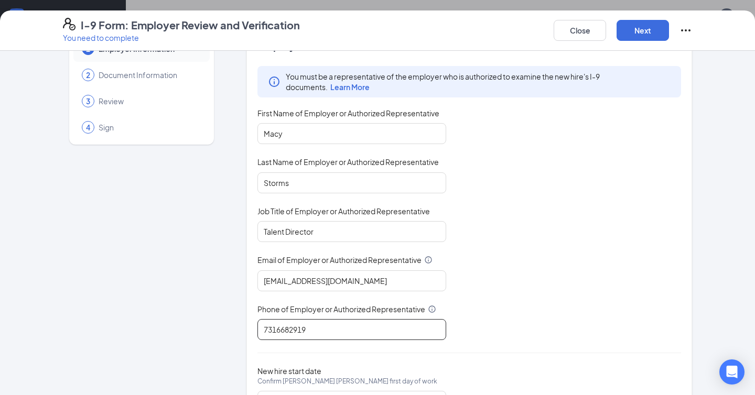
scroll to position [88, 0]
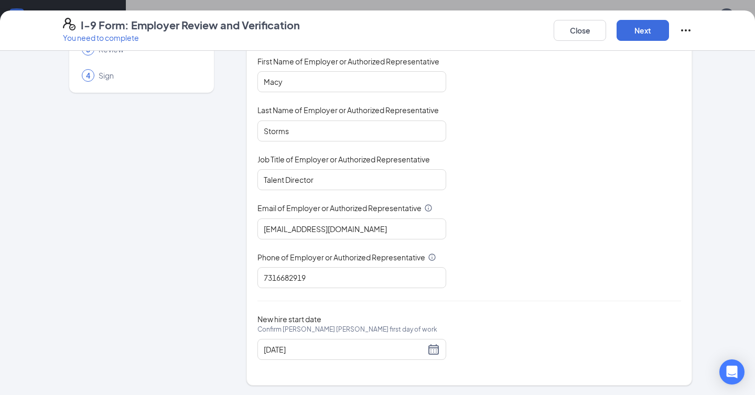
click at [408, 361] on div "Employer Information You must be a representative of the employer who is author…" at bounding box center [468, 179] width 423 height 386
click at [431, 348] on div "09/15/2025" at bounding box center [352, 349] width 176 height 13
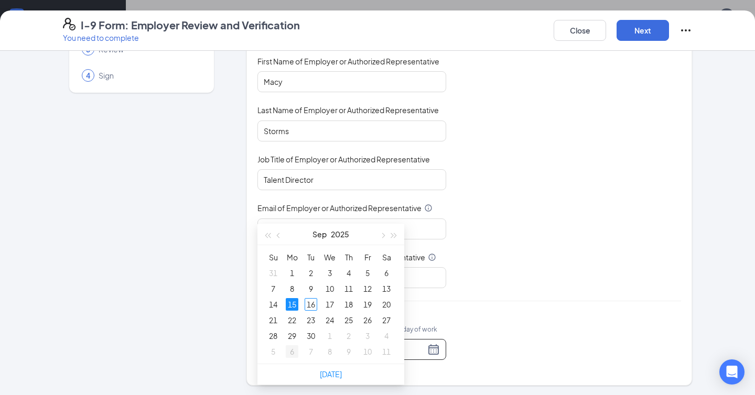
scroll to position [432, 0]
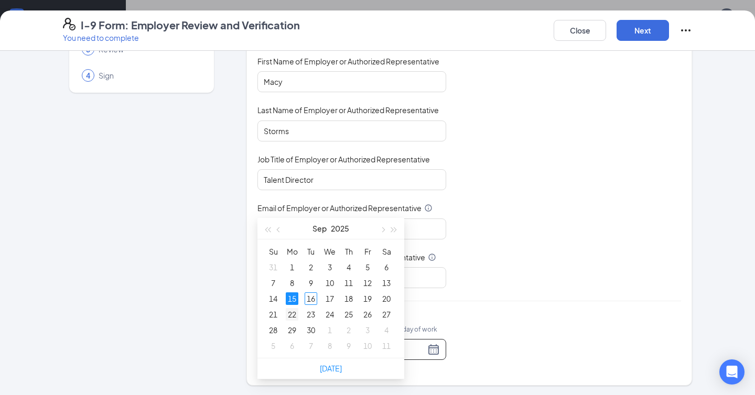
type input "09/22/2025"
click at [292, 315] on div "22" at bounding box center [292, 314] width 13 height 13
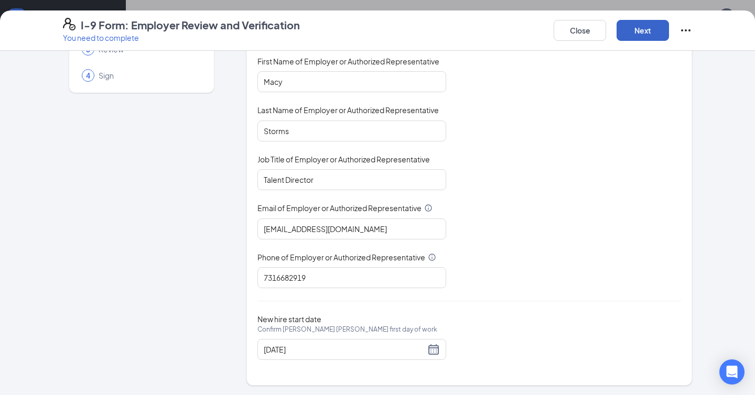
click at [645, 29] on button "Next" at bounding box center [642, 30] width 52 height 21
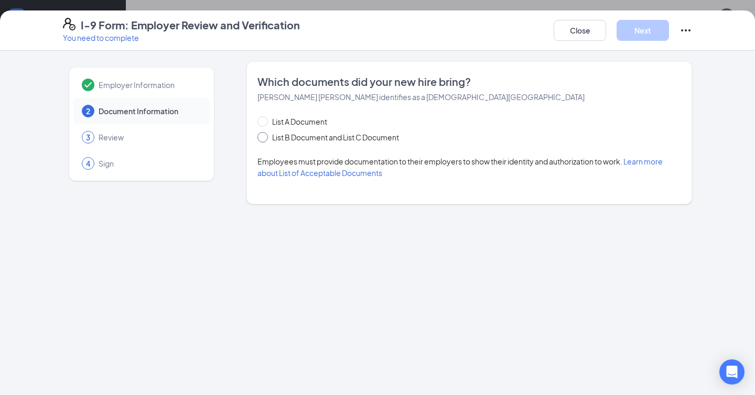
click at [393, 136] on span "List B Document and List C Document" at bounding box center [335, 138] width 135 height 12
click at [265, 136] on input "List B Document and List C Document" at bounding box center [260, 135] width 7 height 7
radio input "true"
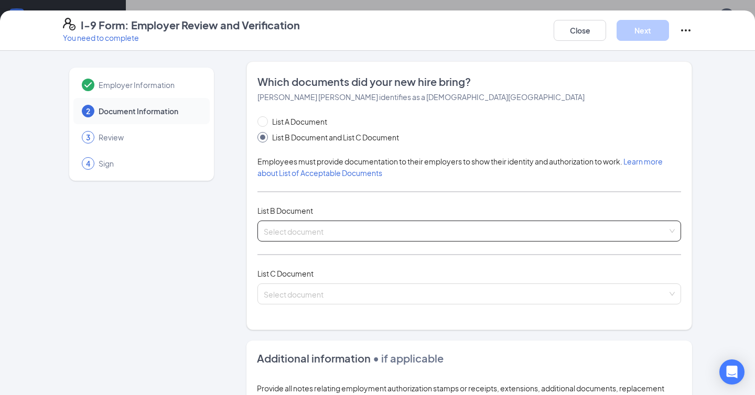
click at [269, 233] on input "search" at bounding box center [466, 229] width 404 height 16
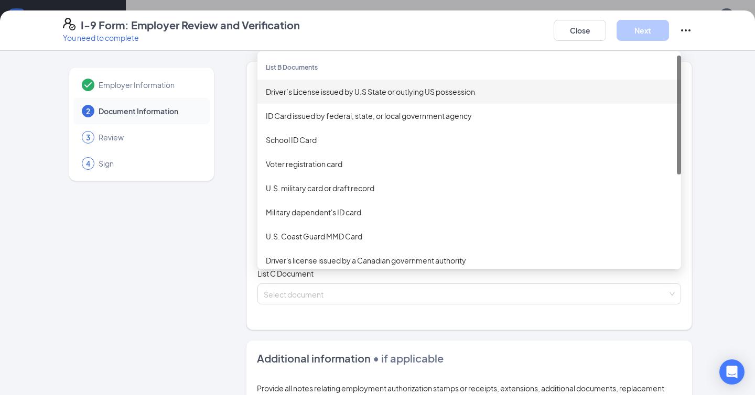
click at [344, 91] on div "Driver’s License issued by U.S State or outlying US possession" at bounding box center [469, 92] width 407 height 12
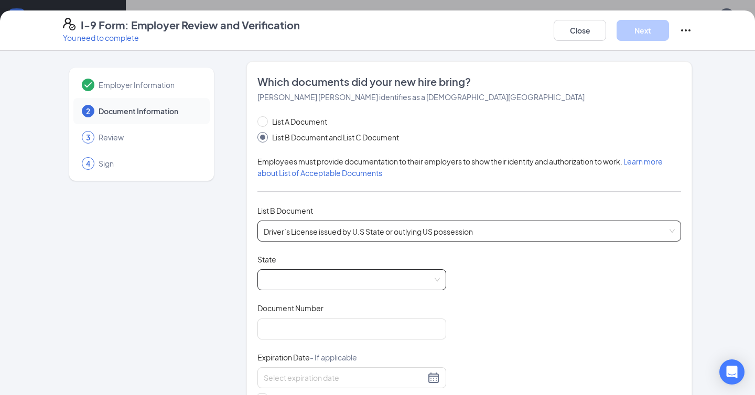
click at [302, 280] on span at bounding box center [352, 280] width 176 height 20
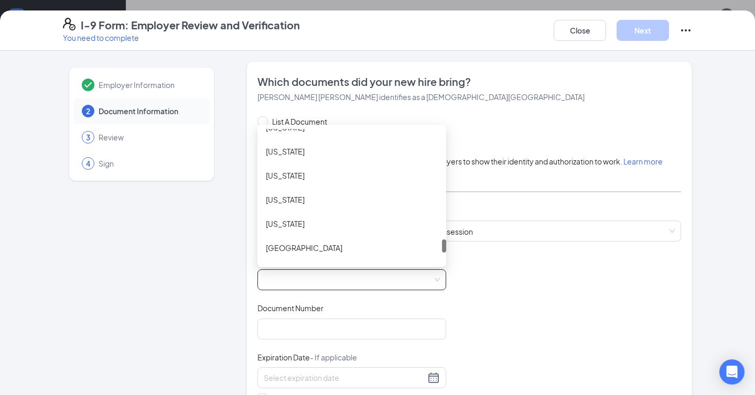
scroll to position [1085, 0]
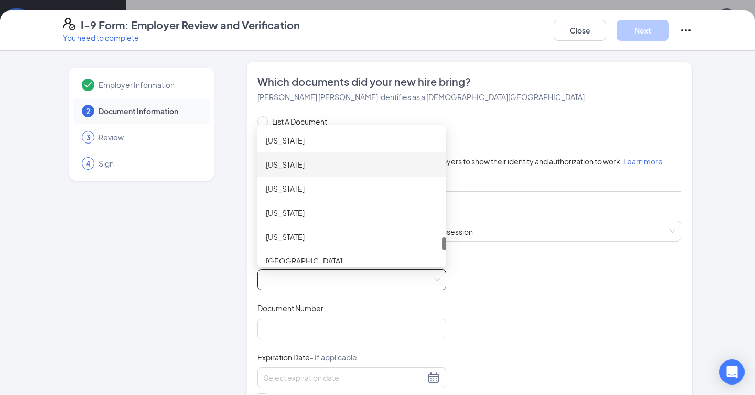
click at [318, 165] on div "Tennessee" at bounding box center [352, 165] width 172 height 12
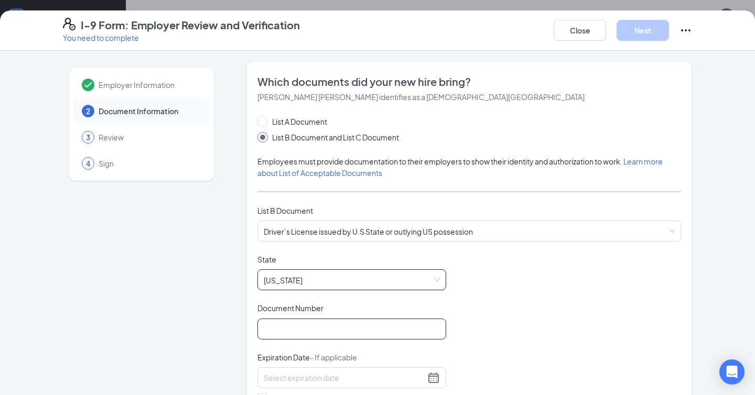
click at [282, 328] on input "Document Number" at bounding box center [351, 329] width 189 height 21
type input "145144884"
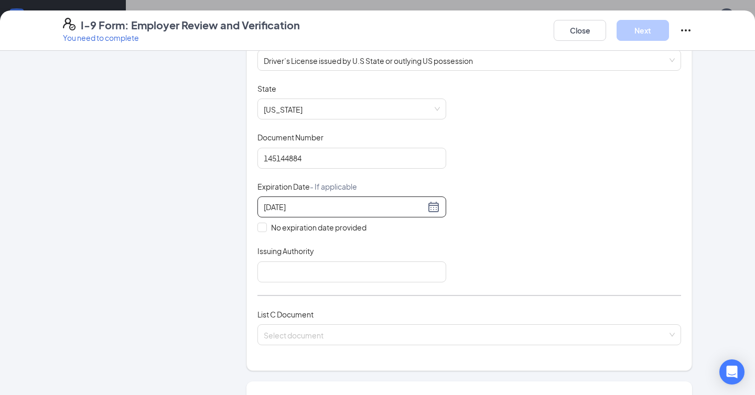
scroll to position [231, 0]
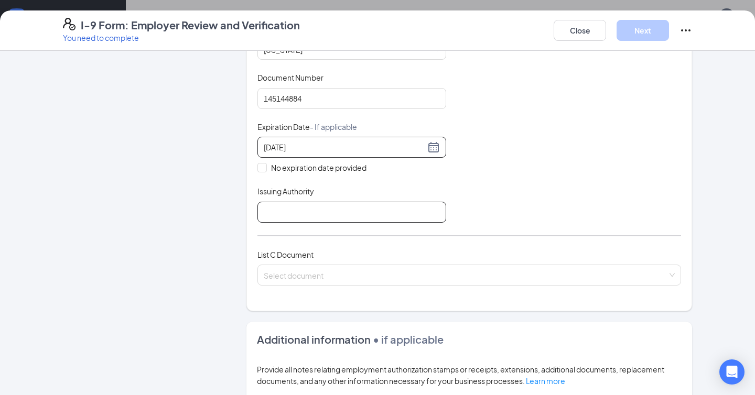
type input "07/31/2031"
click at [308, 213] on input "Issuing Authority" at bounding box center [351, 212] width 189 height 21
type input "State of TN"
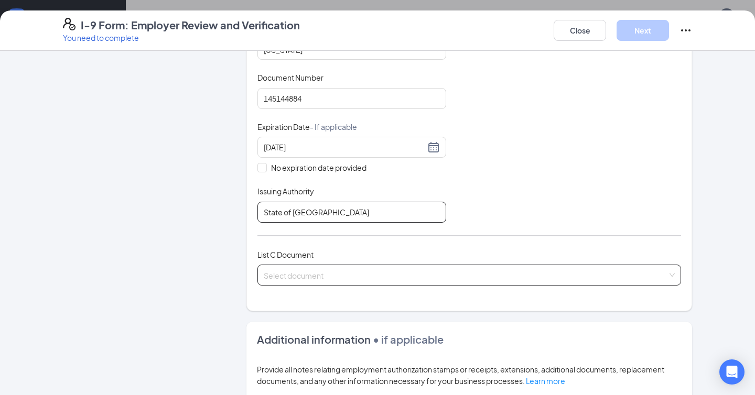
click at [292, 281] on span at bounding box center [466, 275] width 404 height 20
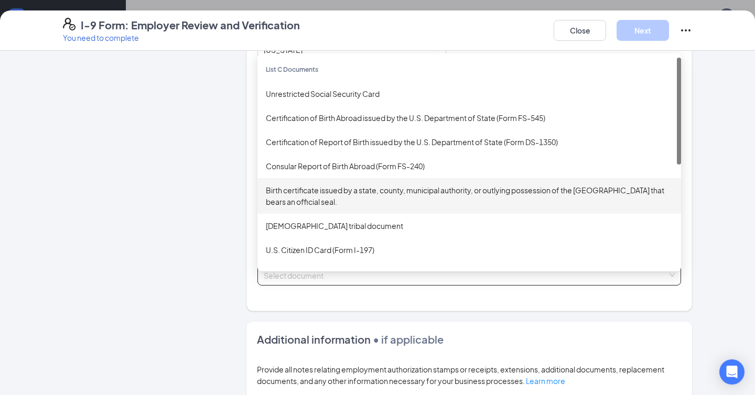
click at [311, 192] on div "Birth certificate issued by a state, county, municipal authority, or outlying p…" at bounding box center [469, 195] width 407 height 23
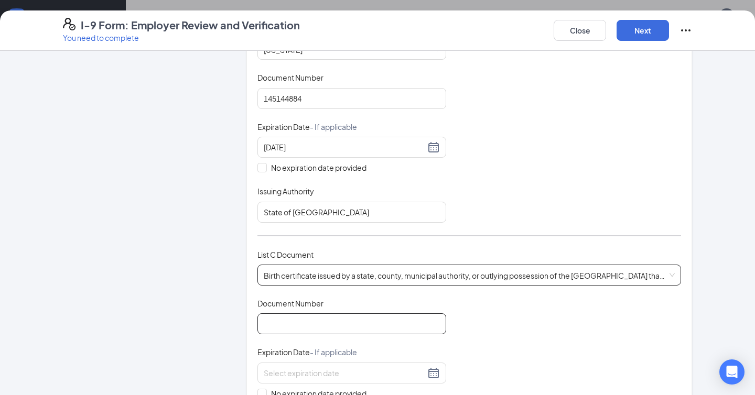
click at [294, 325] on input "Document Number" at bounding box center [351, 323] width 189 height 21
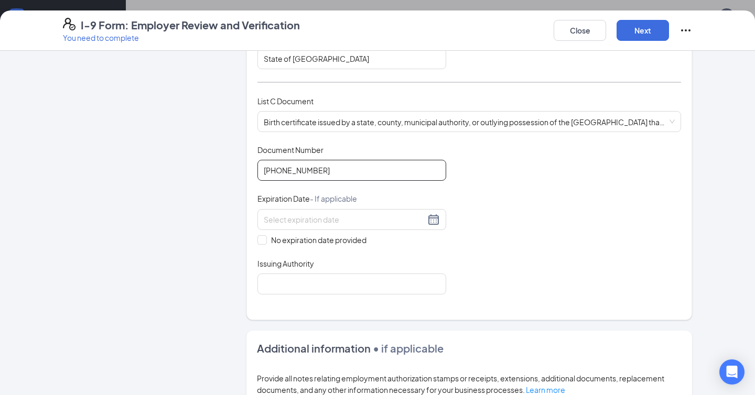
scroll to position [386, 0]
type input "141-2005-044759"
click at [263, 239] on span at bounding box center [261, 238] width 9 height 9
click at [263, 239] on input "No expiration date provided" at bounding box center [260, 237] width 7 height 7
checkbox input "true"
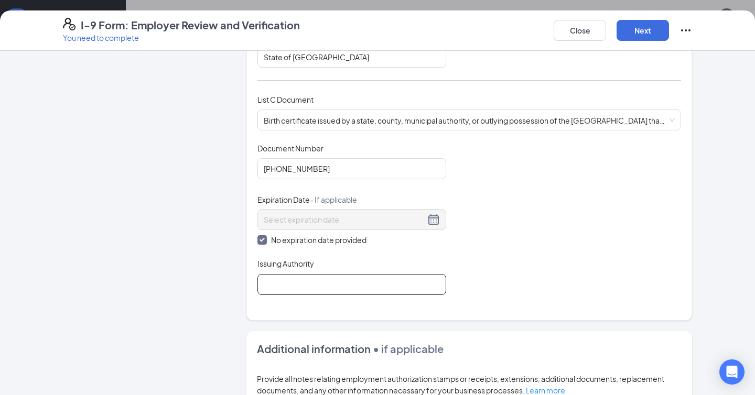
click at [281, 283] on input "Issuing Authority" at bounding box center [351, 284] width 189 height 21
click at [355, 282] on input "Issuing Authority" at bounding box center [351, 284] width 189 height 21
type input "Tennessee Department of Health"
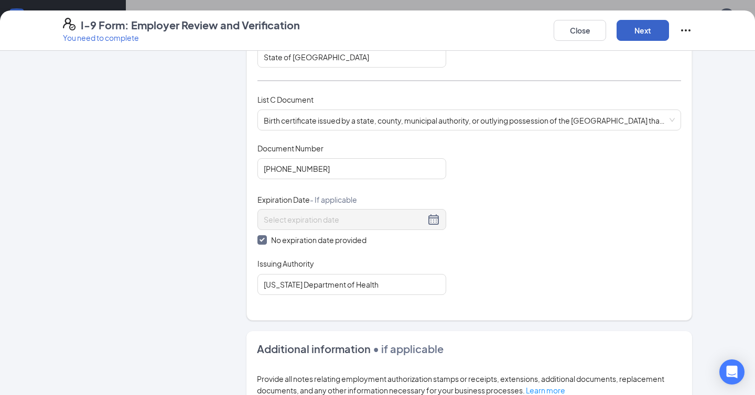
click at [639, 36] on button "Next" at bounding box center [642, 30] width 52 height 21
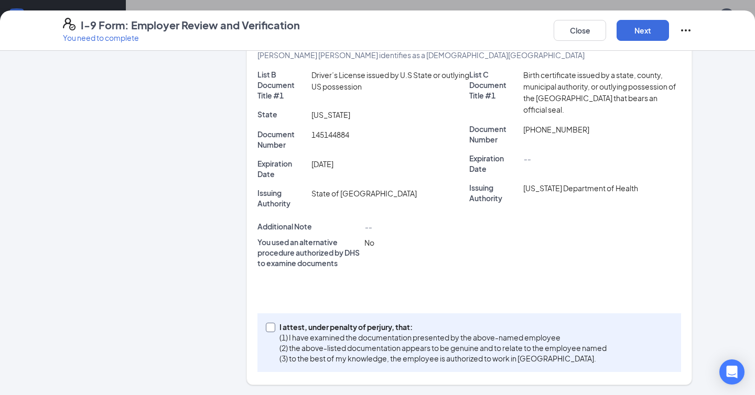
click at [275, 326] on span at bounding box center [270, 327] width 9 height 9
click at [273, 326] on input "I attest, under penalty of perjury, that: (1) I have examined the documentation…" at bounding box center [269, 326] width 7 height 7
checkbox input "true"
click at [658, 30] on button "Next" at bounding box center [642, 30] width 52 height 21
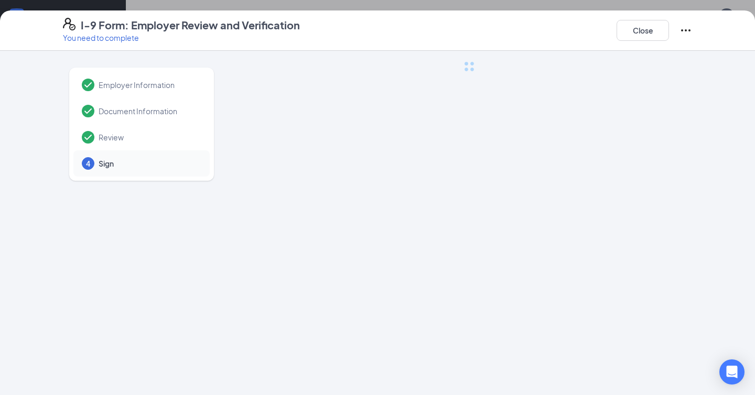
scroll to position [0, 0]
click at [648, 35] on button "Close" at bounding box center [642, 30] width 52 height 21
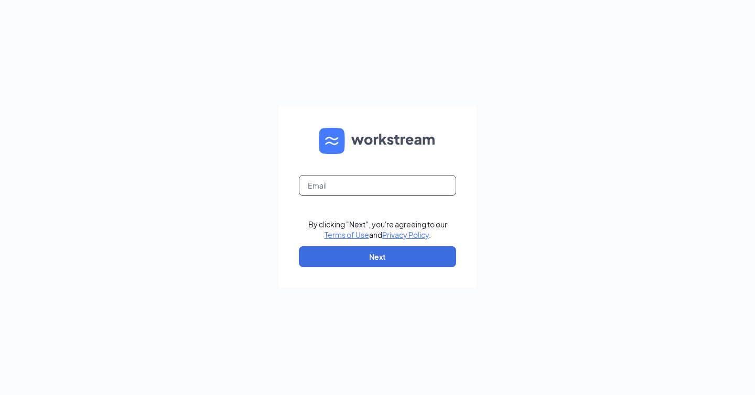
click at [334, 188] on input "text" at bounding box center [377, 185] width 157 height 21
type input "[EMAIL_ADDRESS][DOMAIN_NAME]"
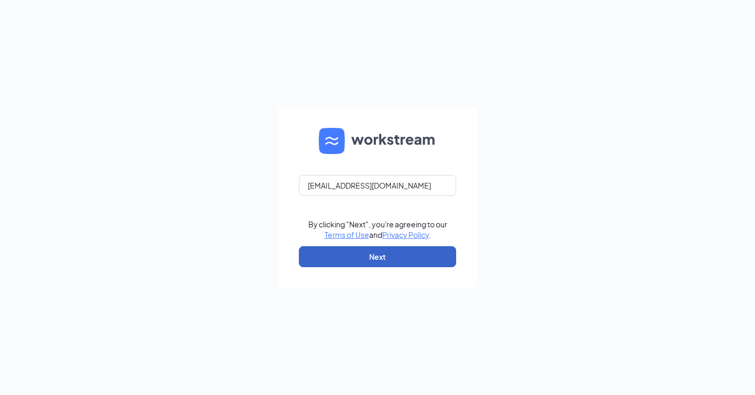
click at [361, 256] on button "Next" at bounding box center [377, 256] width 157 height 21
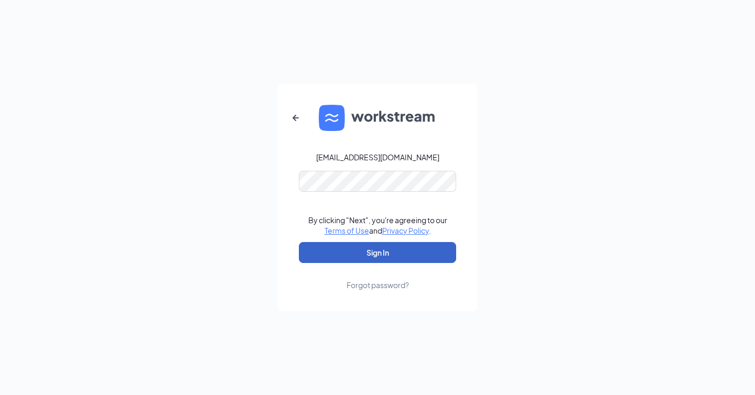
click at [350, 254] on button "Sign In" at bounding box center [377, 252] width 157 height 21
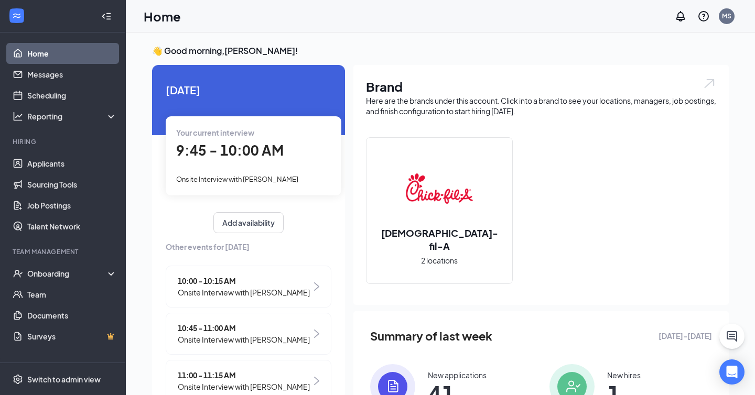
click at [230, 157] on span "9:45 - 10:00 AM" at bounding box center [229, 149] width 107 height 17
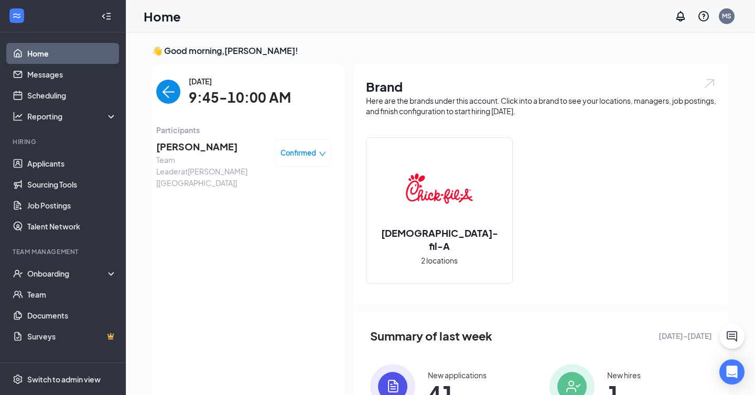
scroll to position [4, 0]
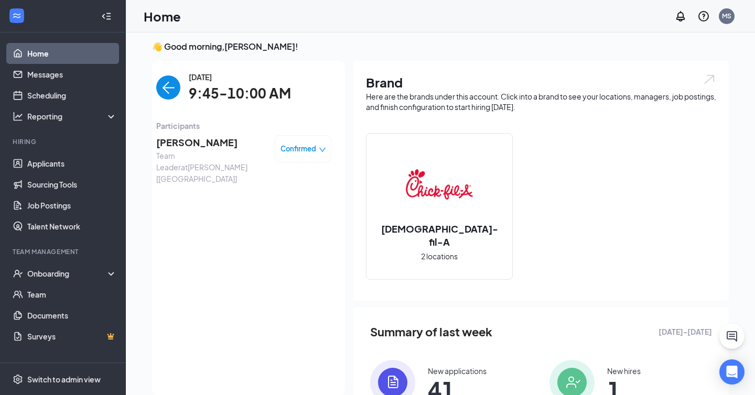
click at [287, 151] on span "Confirmed" at bounding box center [298, 149] width 36 height 10
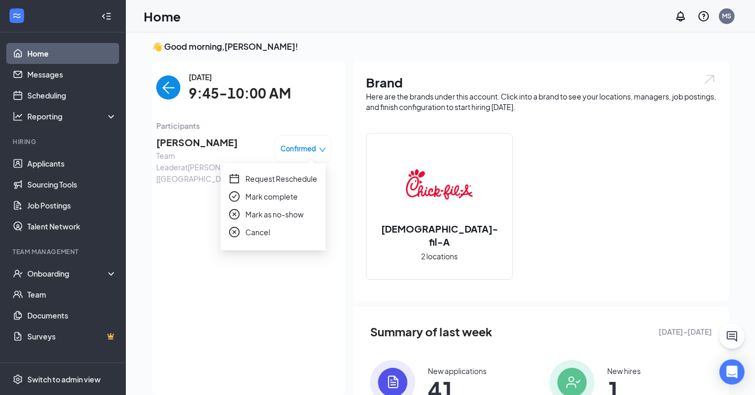
click at [294, 213] on span "Mark as no-show" at bounding box center [274, 215] width 58 height 12
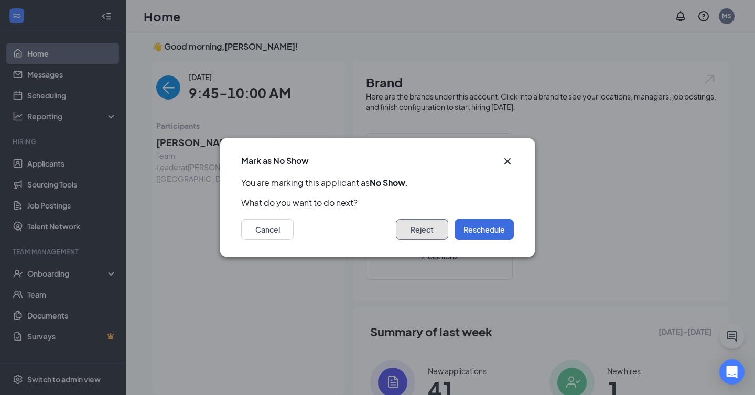
click at [423, 238] on button "Reject" at bounding box center [422, 229] width 52 height 21
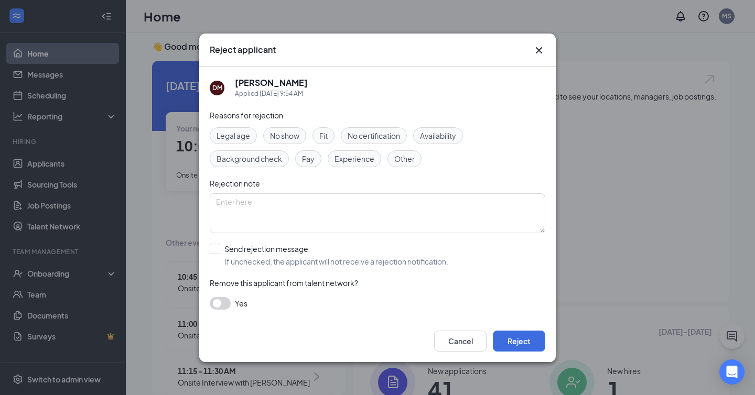
click at [286, 132] on span "No show" at bounding box center [284, 136] width 29 height 12
click at [512, 340] on button "Reject" at bounding box center [519, 341] width 52 height 21
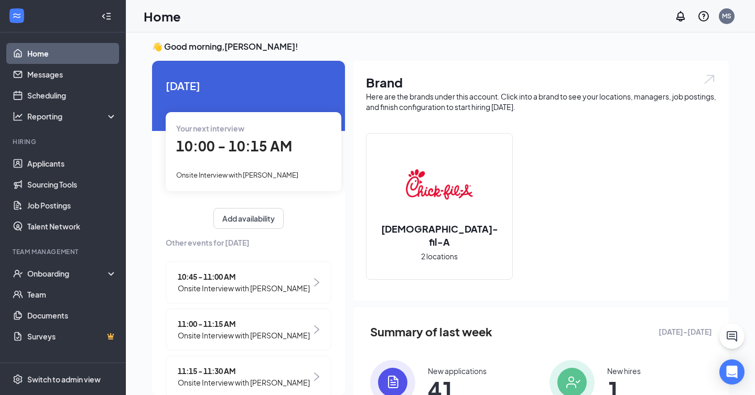
click at [246, 146] on span "10:00 - 10:15 AM" at bounding box center [234, 145] width 116 height 17
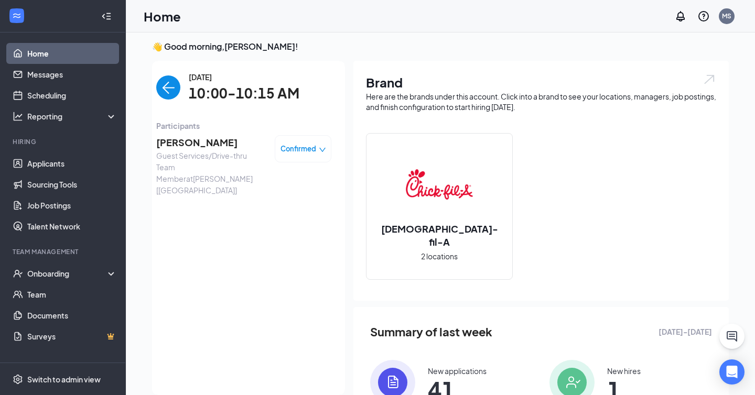
click at [213, 143] on span "[PERSON_NAME]" at bounding box center [211, 142] width 110 height 15
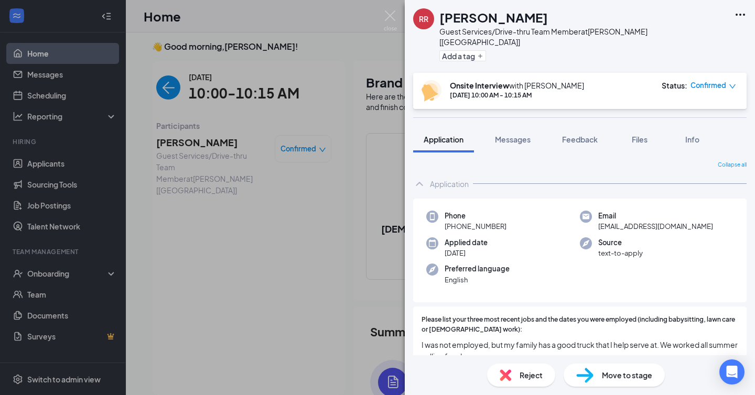
click at [470, 19] on h1 "[PERSON_NAME]" at bounding box center [493, 17] width 108 height 18
copy h1 "[PERSON_NAME]"
